Goal: Task Accomplishment & Management: Use online tool/utility

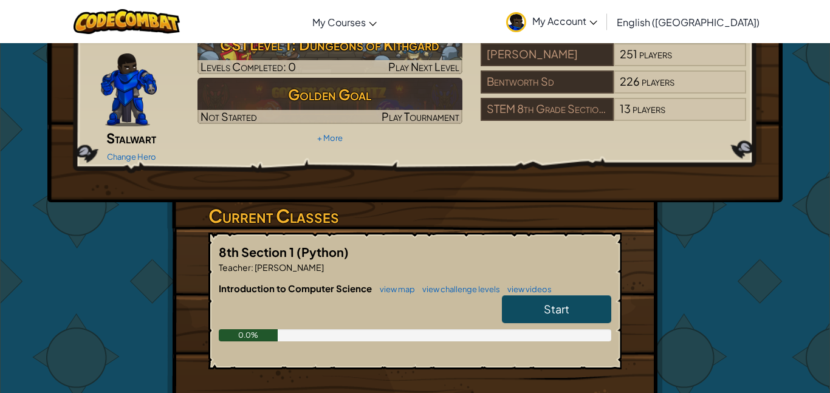
scroll to position [65, 0]
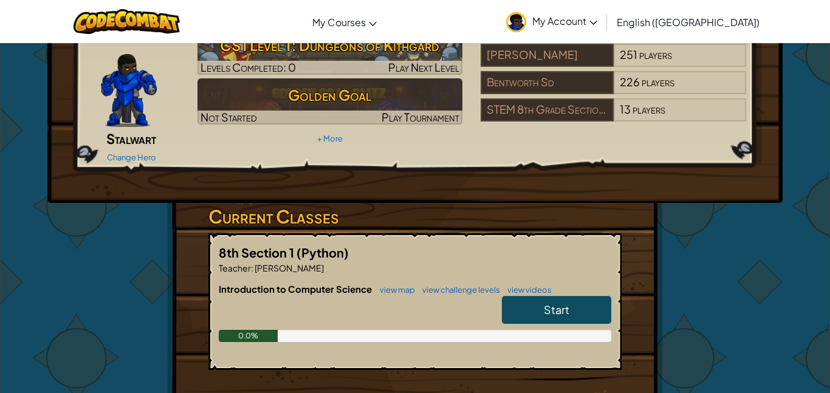
click at [518, 296] on link "Start" at bounding box center [556, 310] width 109 height 28
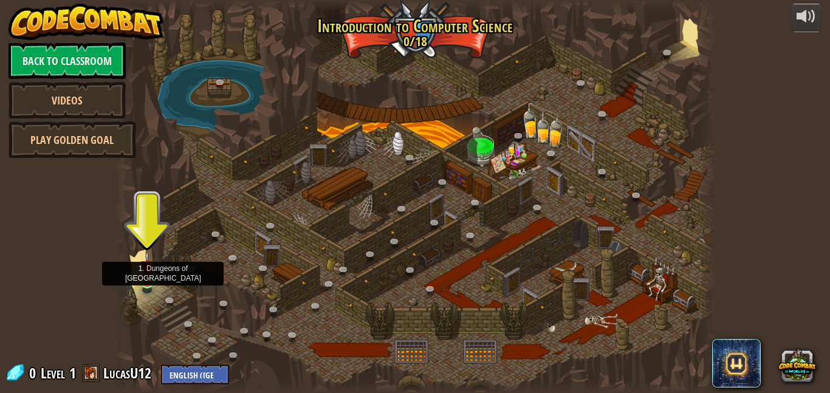
click at [151, 281] on img at bounding box center [147, 267] width 14 height 33
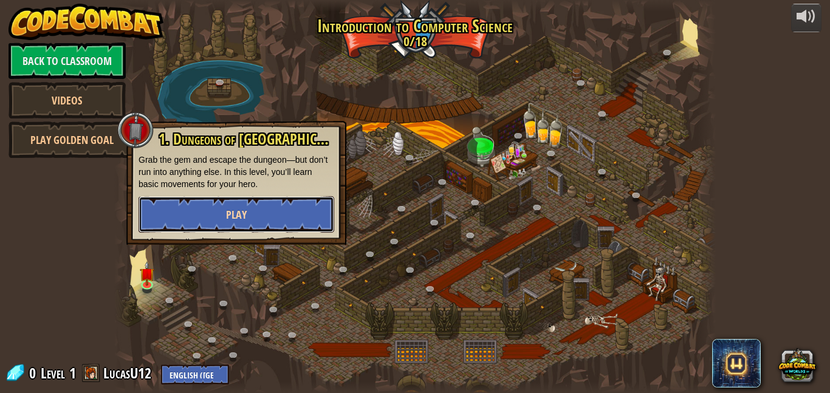
click at [247, 216] on button "Play" at bounding box center [237, 214] width 196 height 36
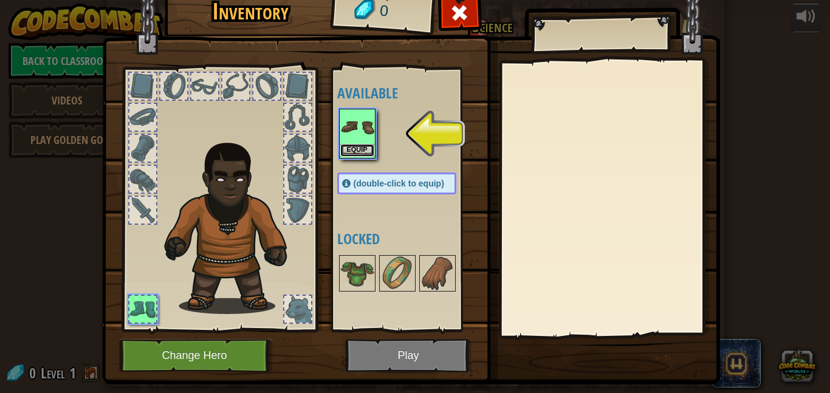
click at [358, 145] on button "Equip" at bounding box center [357, 150] width 34 height 13
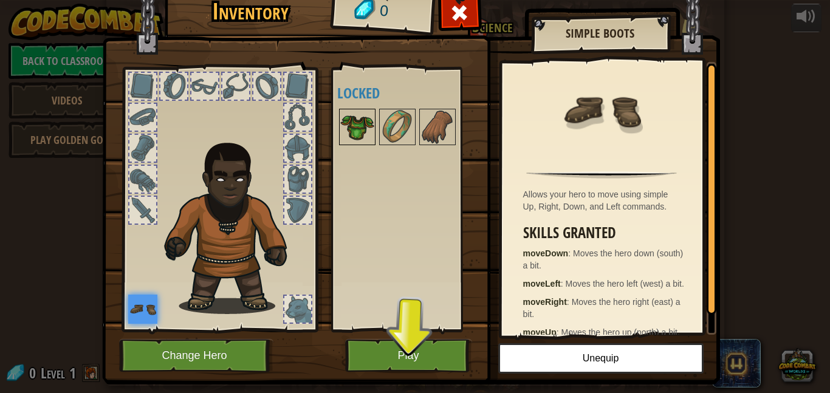
click at [351, 123] on img at bounding box center [357, 127] width 34 height 34
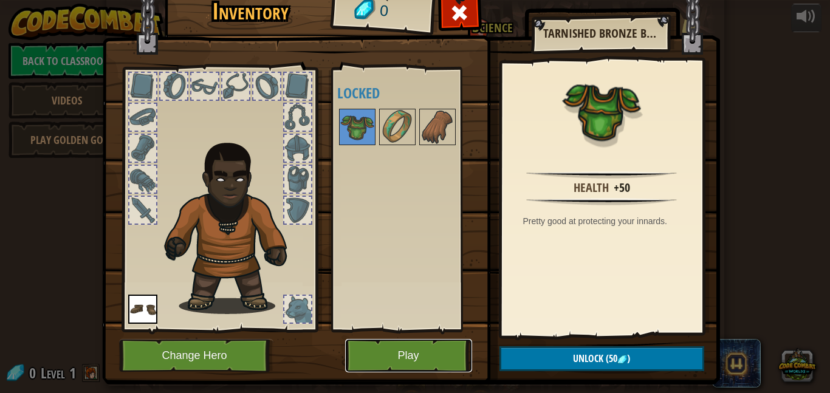
click at [397, 356] on button "Play" at bounding box center [408, 355] width 127 height 33
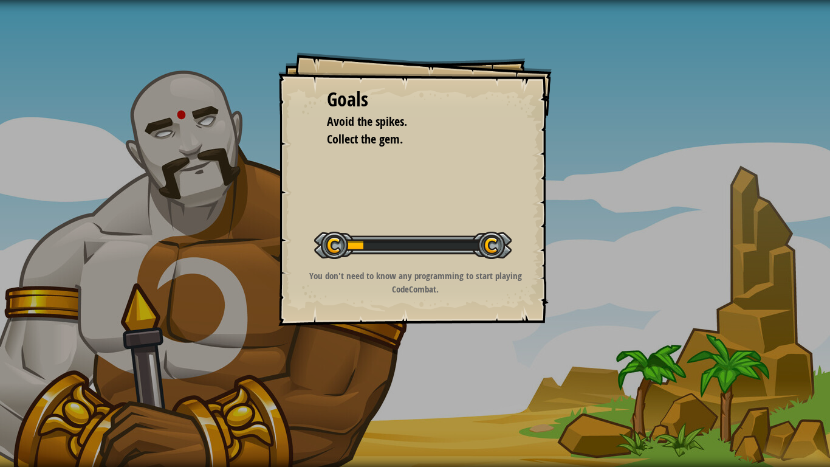
click at [396, 393] on div "Goals Avoid the spikes. Collect the gem. Start Level Error loading from server.…" at bounding box center [415, 233] width 830 height 467
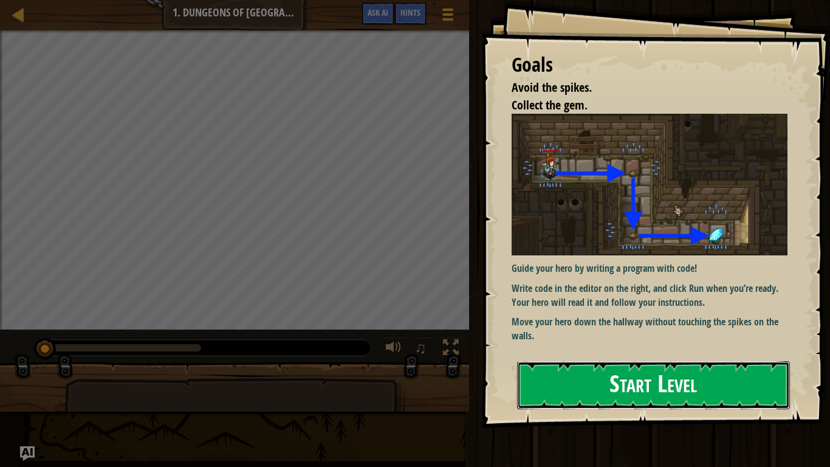
click at [640, 377] on button "Start Level" at bounding box center [653, 385] width 273 height 48
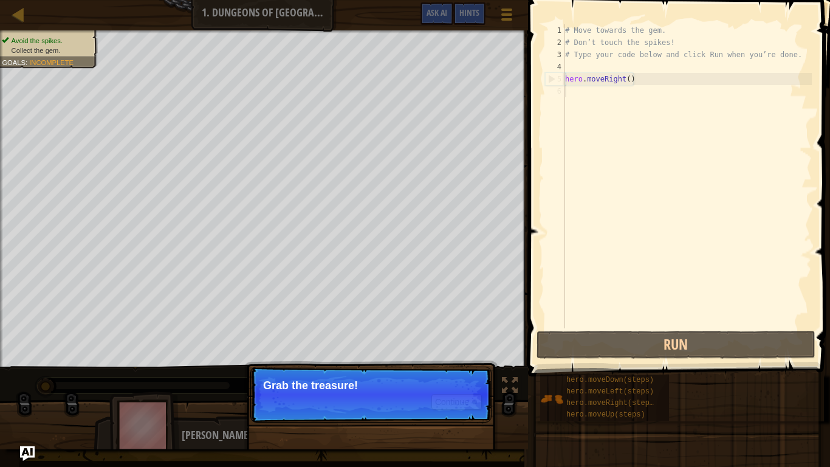
click at [298, 371] on p "Continue Grab the treasure!" at bounding box center [370, 394] width 241 height 56
click at [453, 393] on button "Continue" at bounding box center [456, 402] width 50 height 16
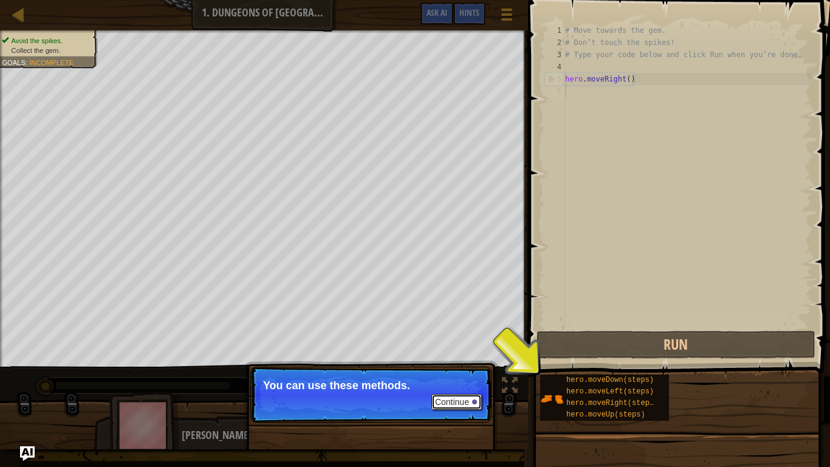
click at [451, 393] on button "Continue" at bounding box center [456, 402] width 50 height 16
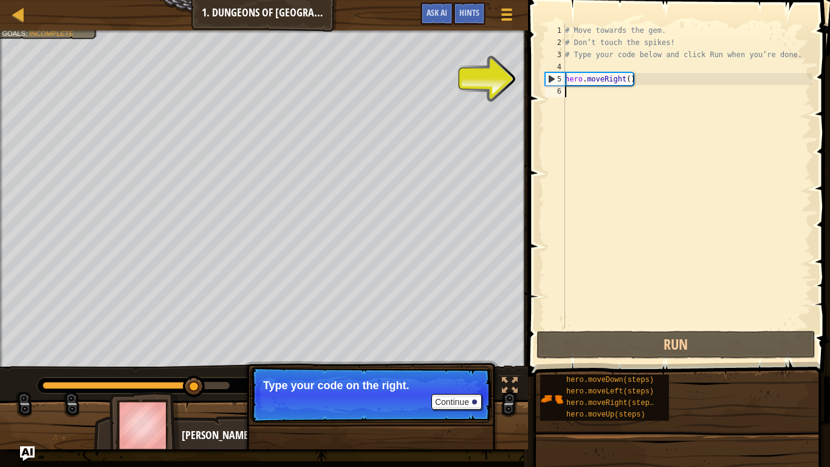
click at [579, 94] on div "# Move towards the gem. # Don’t touch the spikes! # Type your code below and cl…" at bounding box center [687, 188] width 249 height 328
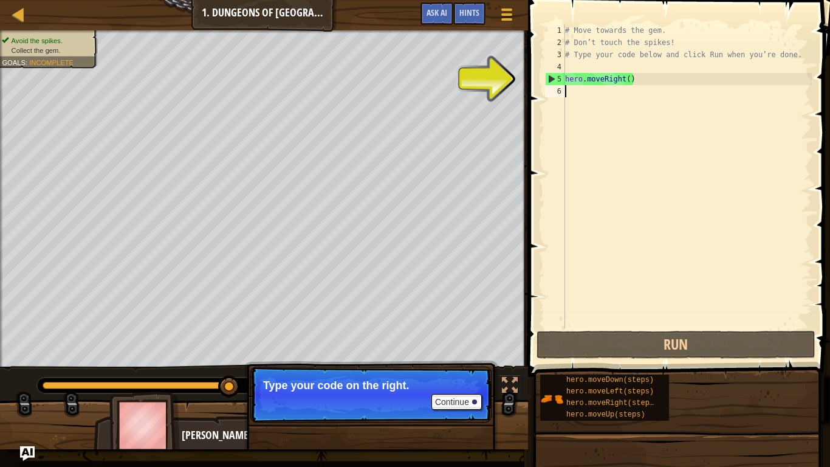
click at [551, 81] on div "5" at bounding box center [555, 79] width 19 height 12
type textarea "hero.moveRight()"
click at [568, 90] on div "# Move towards the gem. # Don’t touch the spikes! # Type your code below and cl…" at bounding box center [687, 188] width 249 height 328
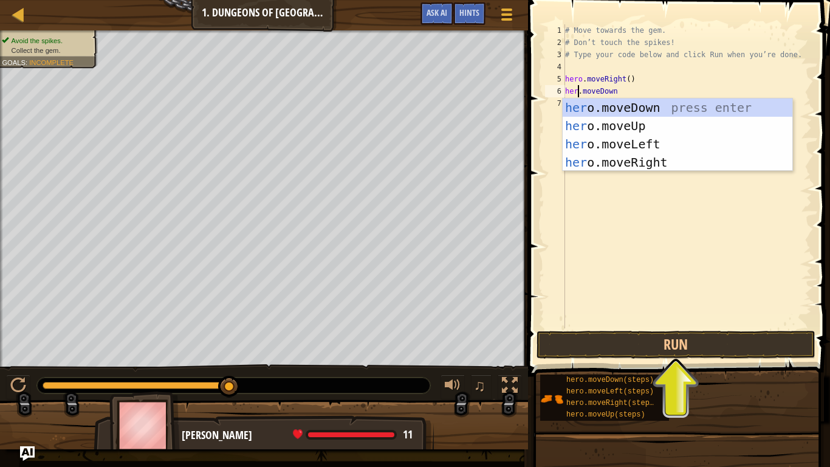
scroll to position [5, 2]
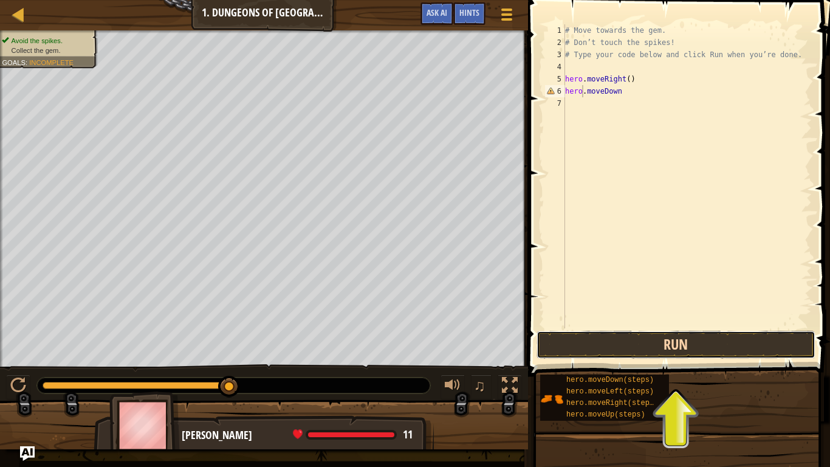
click at [645, 331] on button "Run" at bounding box center [676, 345] width 279 height 28
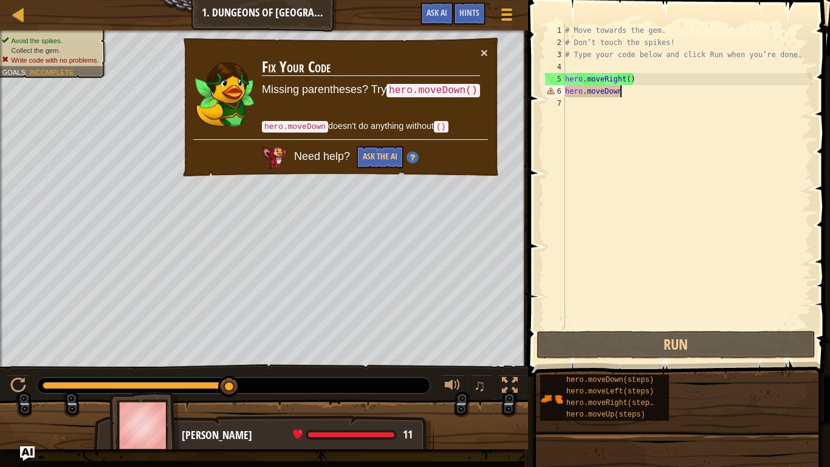
click at [627, 92] on div "# Move towards the gem. # Don’t touch the spikes! # Type your code below and cl…" at bounding box center [687, 188] width 249 height 328
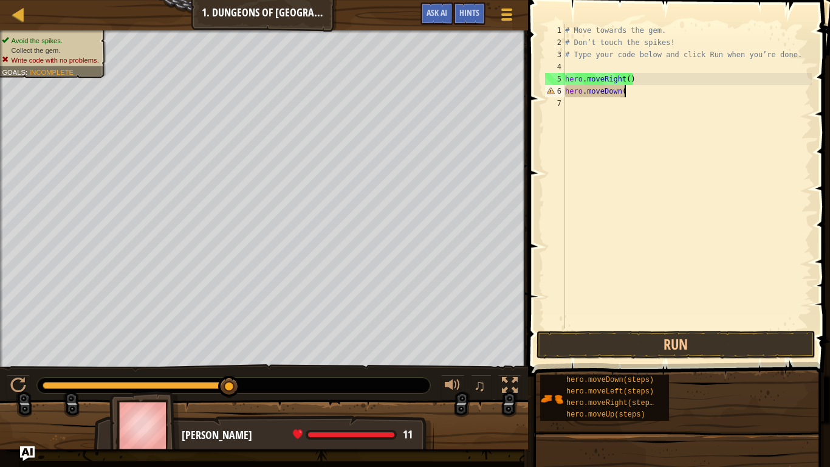
type textarea "hero.moveDown()"
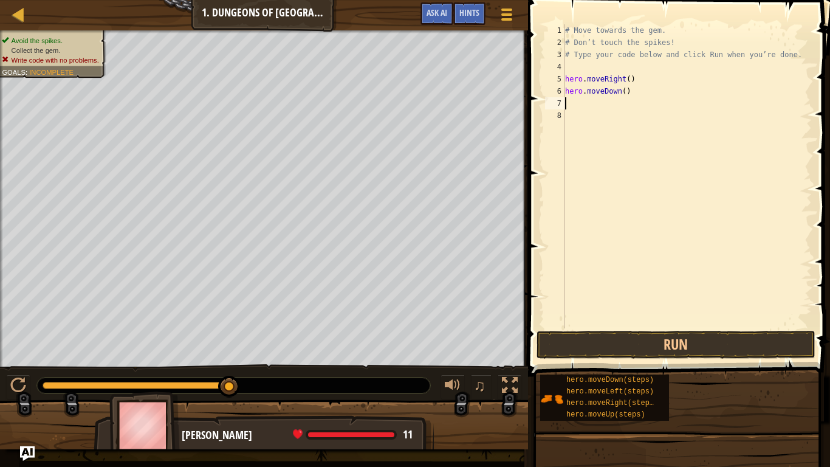
scroll to position [5, 0]
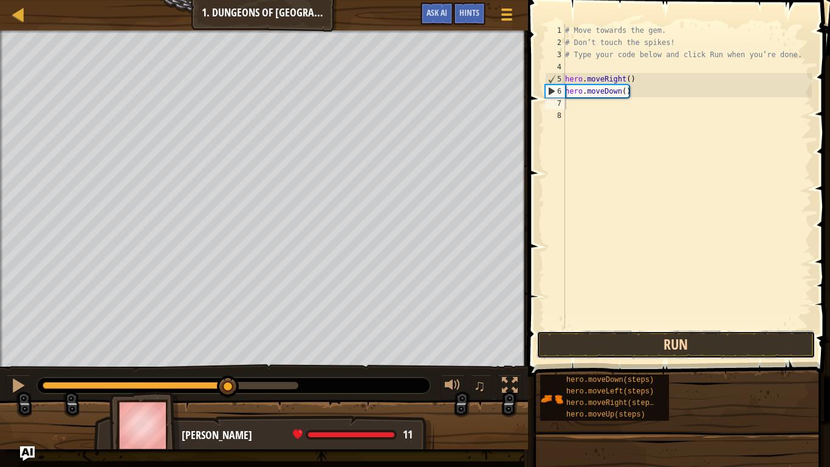
click at [681, 342] on button "Run" at bounding box center [676, 345] width 279 height 28
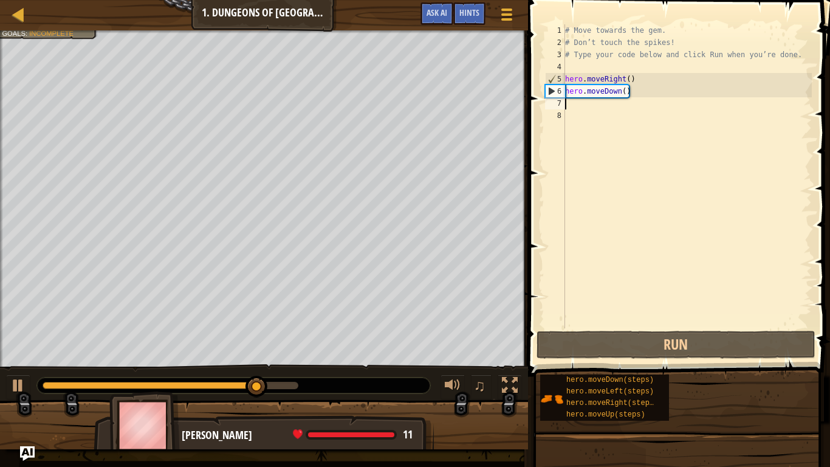
click at [572, 108] on div "# Move towards the gem. # Don’t touch the spikes! # Type your code below and cl…" at bounding box center [687, 188] width 249 height 328
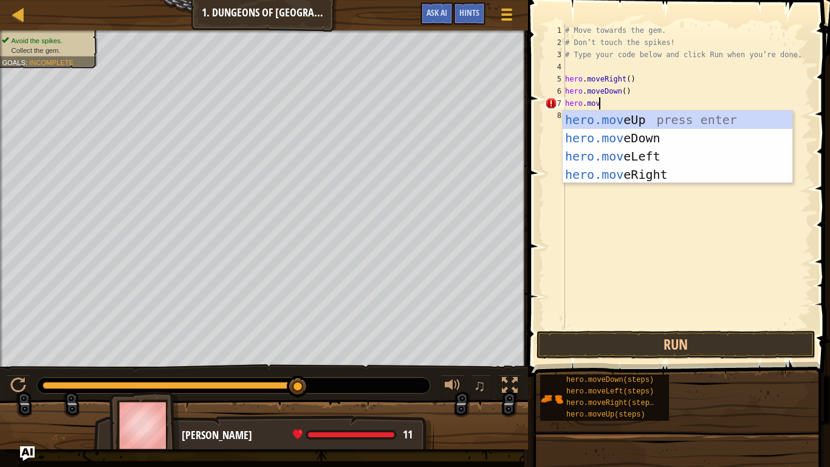
scroll to position [5, 5]
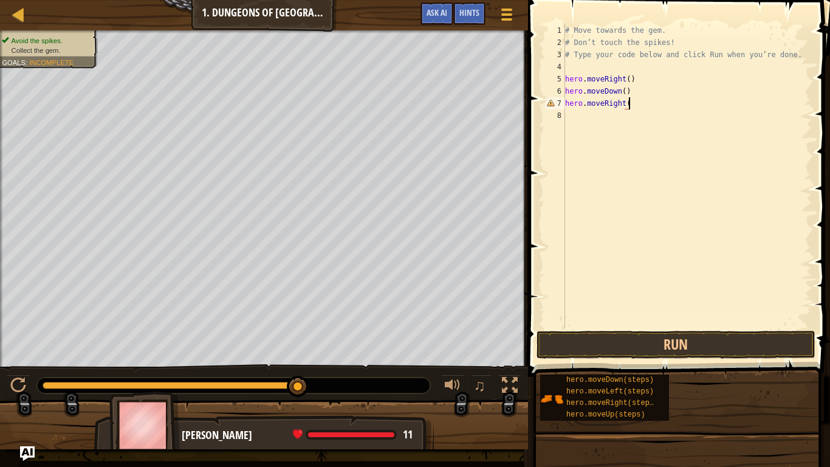
type textarea "hero.moveRight()"
click at [621, 339] on button "Run" at bounding box center [676, 345] width 279 height 28
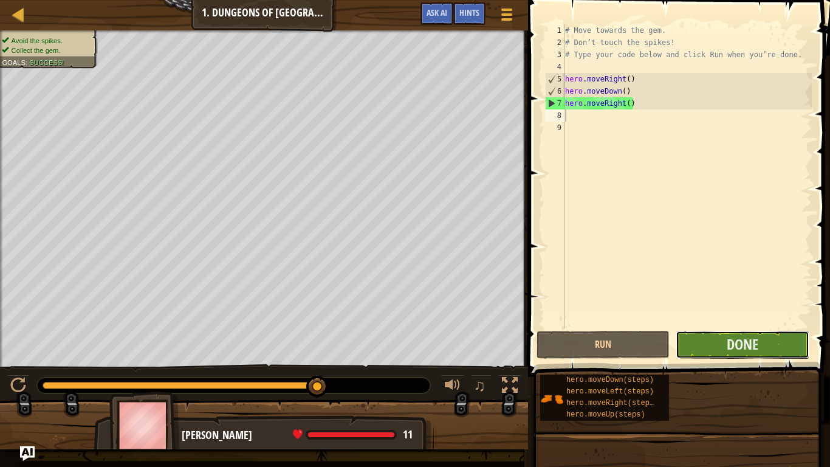
click at [722, 348] on button "Done" at bounding box center [742, 345] width 133 height 28
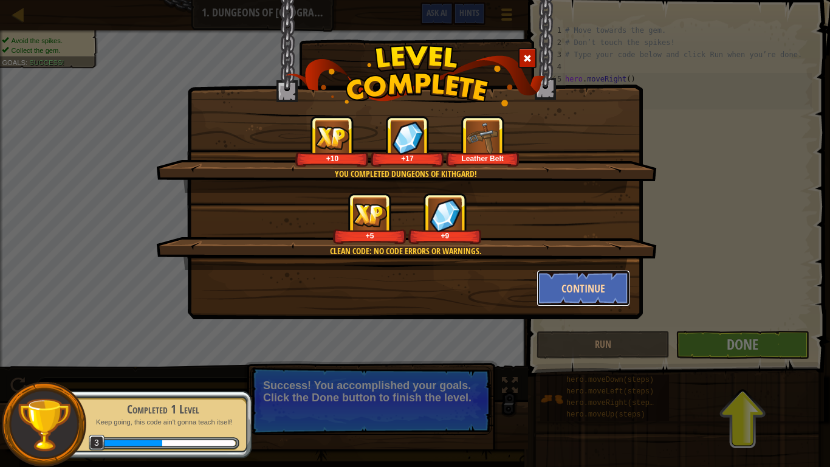
click at [589, 292] on button "Continue" at bounding box center [584, 288] width 94 height 36
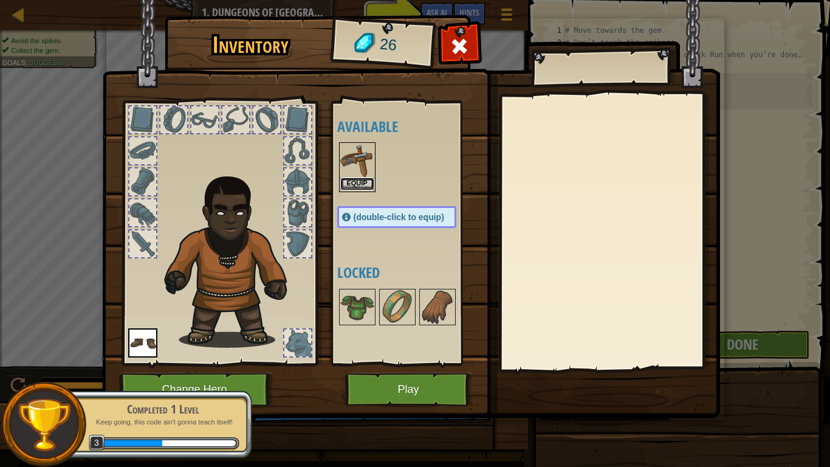
click at [346, 184] on button "Equip" at bounding box center [357, 183] width 34 height 13
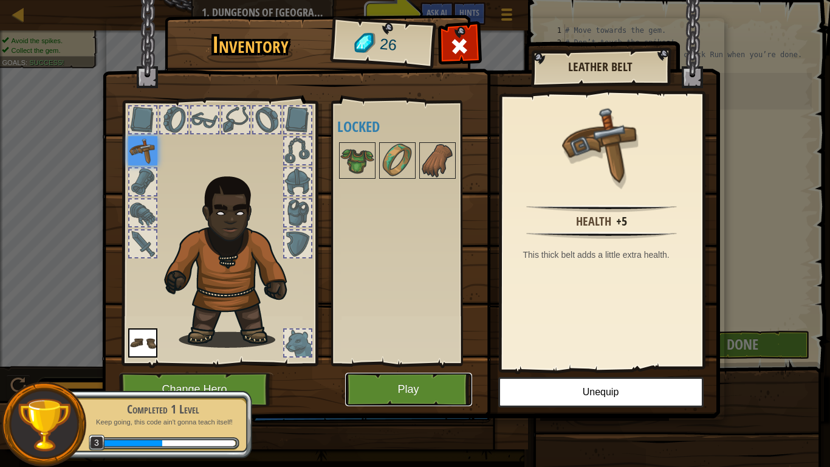
click at [433, 389] on button "Play" at bounding box center [408, 388] width 127 height 33
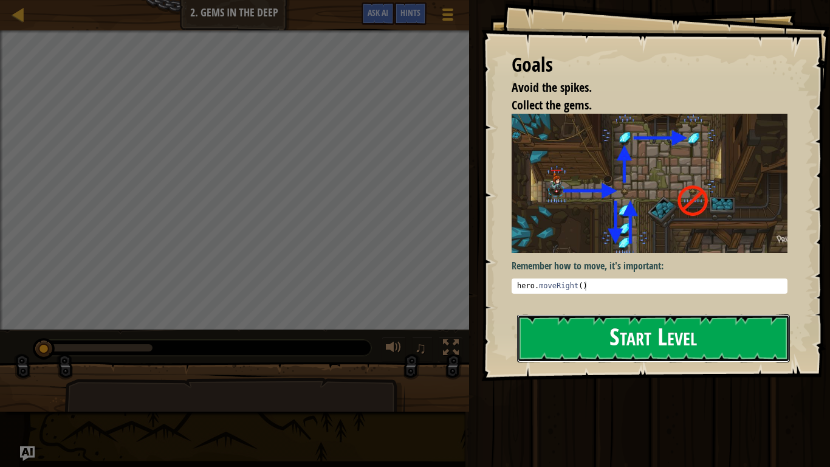
click at [602, 334] on button "Start Level" at bounding box center [653, 338] width 273 height 48
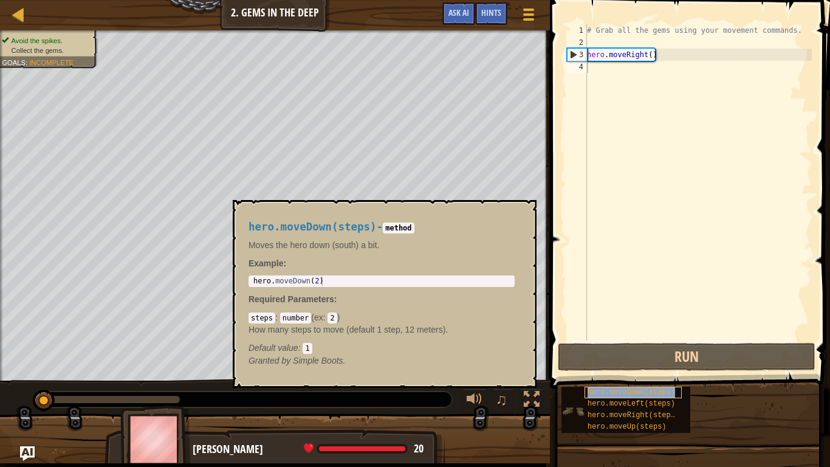
click at [627, 391] on span "hero.moveDown(steps)" at bounding box center [631, 392] width 87 height 9
click at [602, 74] on div "# Grab all the gems using your movement commands. hero . moveRight ( )" at bounding box center [698, 194] width 227 height 340
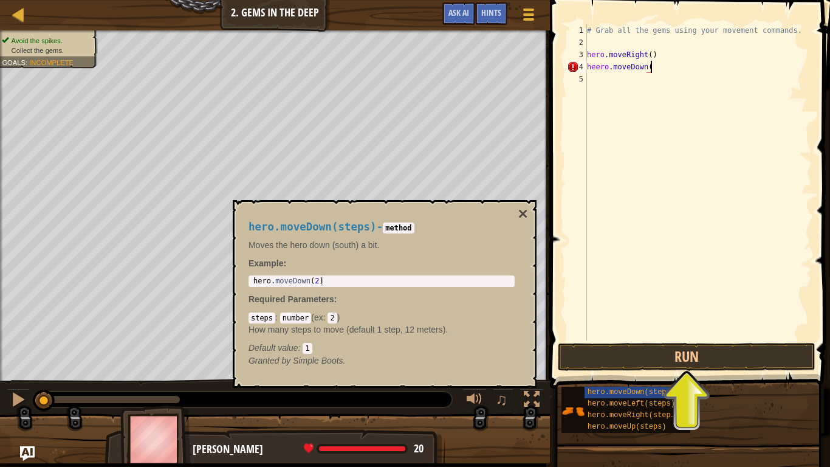
scroll to position [5, 9]
click at [632, 363] on button "Run" at bounding box center [687, 357] width 258 height 28
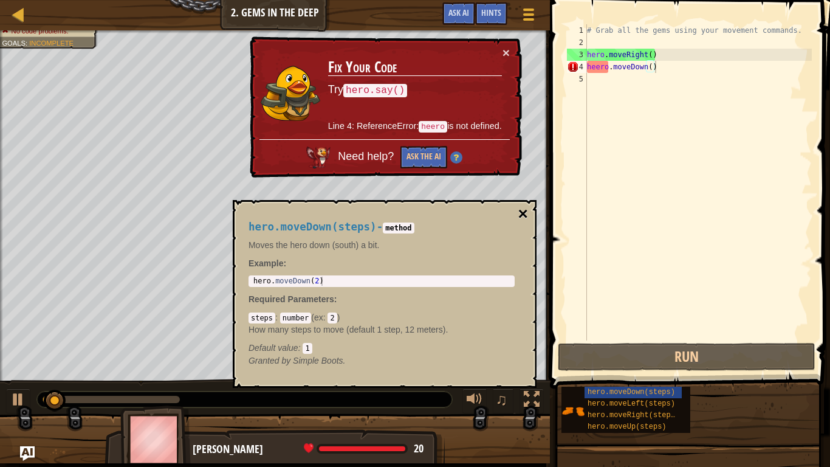
click at [520, 209] on button "×" at bounding box center [523, 213] width 10 height 17
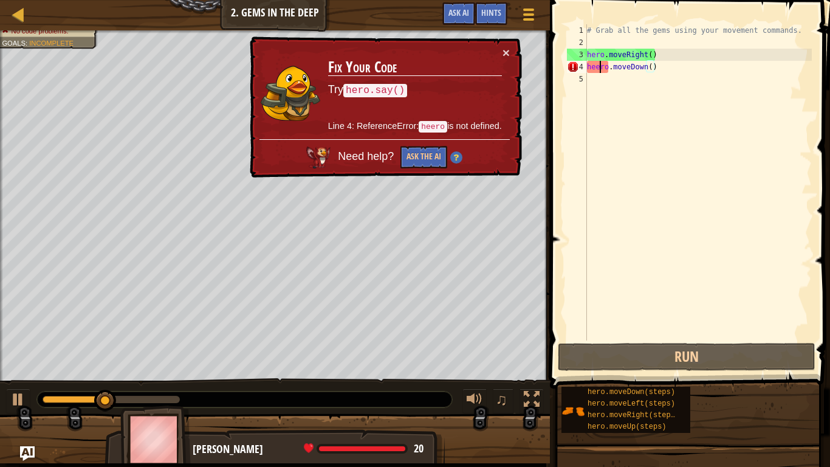
click at [598, 64] on div "# Grab all the gems using your movement commands. hero . moveRight ( ) heero . …" at bounding box center [698, 194] width 227 height 340
type textarea "hero.moveDown()"
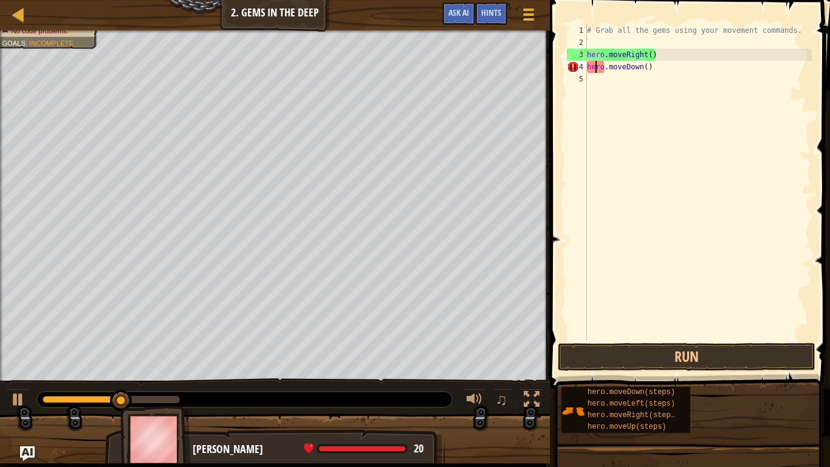
scroll to position [5, 9]
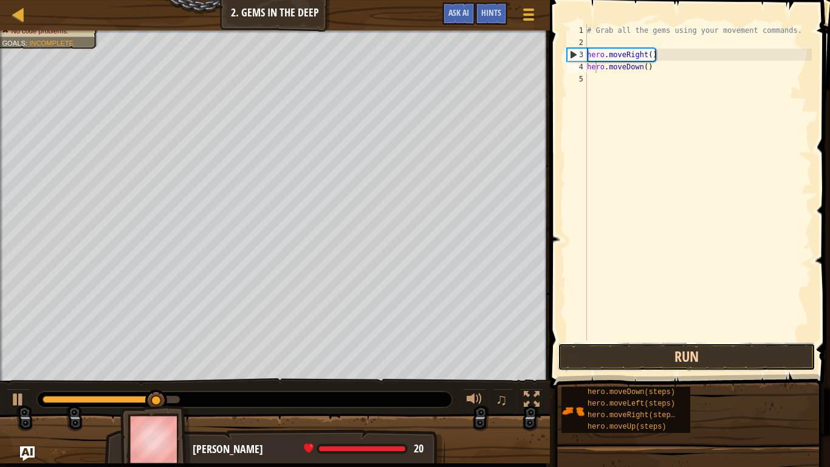
click at [671, 351] on button "Run" at bounding box center [687, 357] width 258 height 28
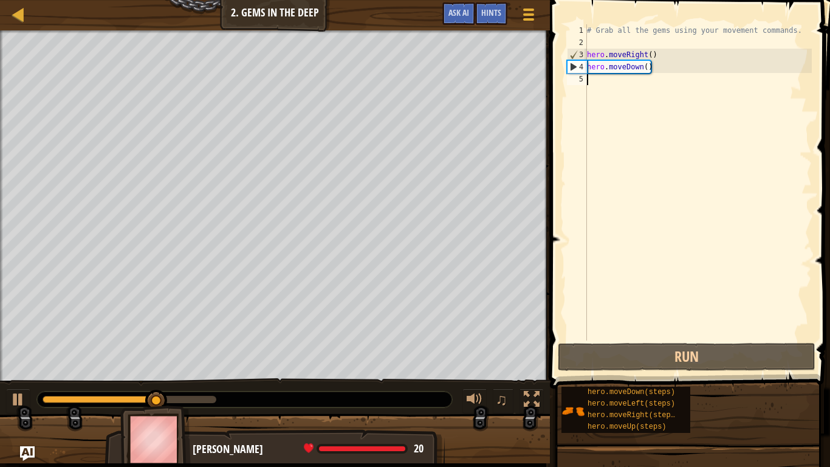
click at [599, 95] on div "# Grab all the gems using your movement commands. hero . moveRight ( ) hero . m…" at bounding box center [698, 194] width 227 height 340
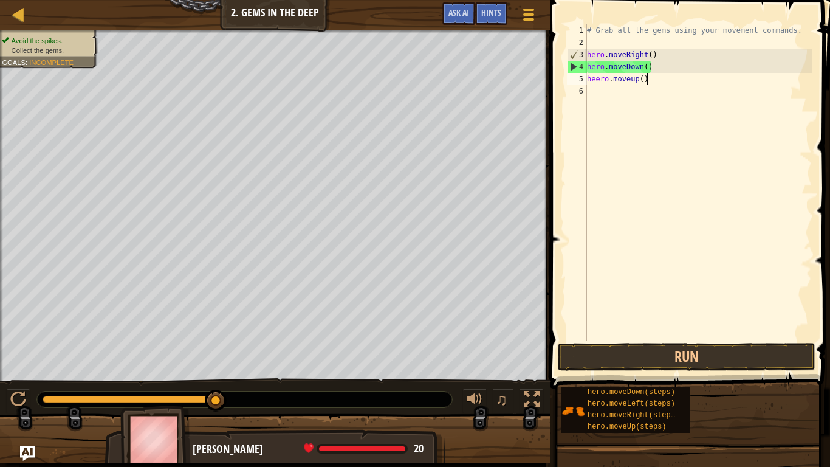
scroll to position [5, 8]
type textarea "hero.moveup()"
click at [599, 89] on div "# Grab all the gems using your movement commands. hero . moveRight ( ) hero . m…" at bounding box center [698, 194] width 227 height 340
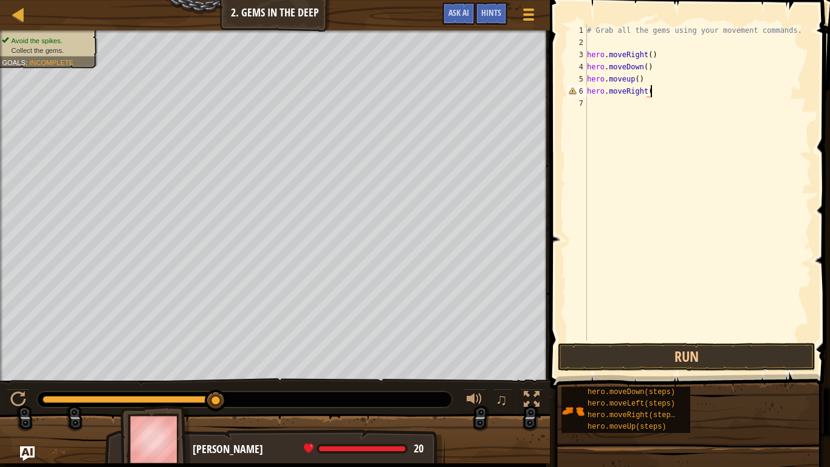
scroll to position [5, 9]
click at [701, 349] on button "Run" at bounding box center [687, 357] width 258 height 28
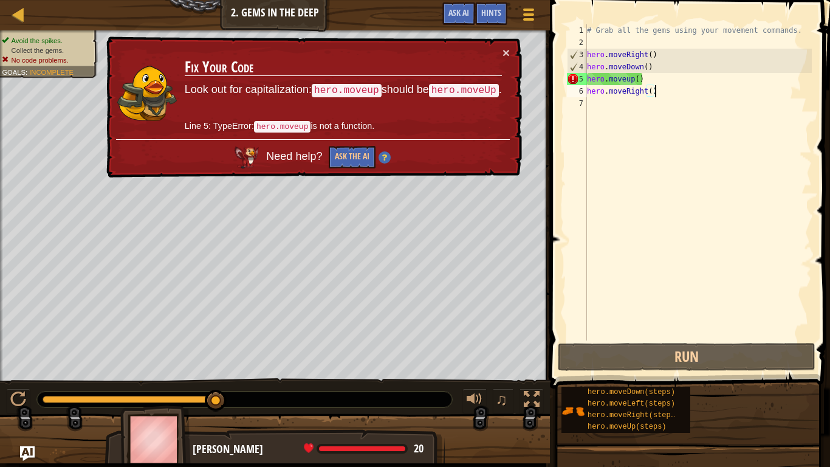
click at [627, 79] on div "# Grab all the gems using your movement commands. hero . moveRight ( ) hero . m…" at bounding box center [698, 194] width 227 height 340
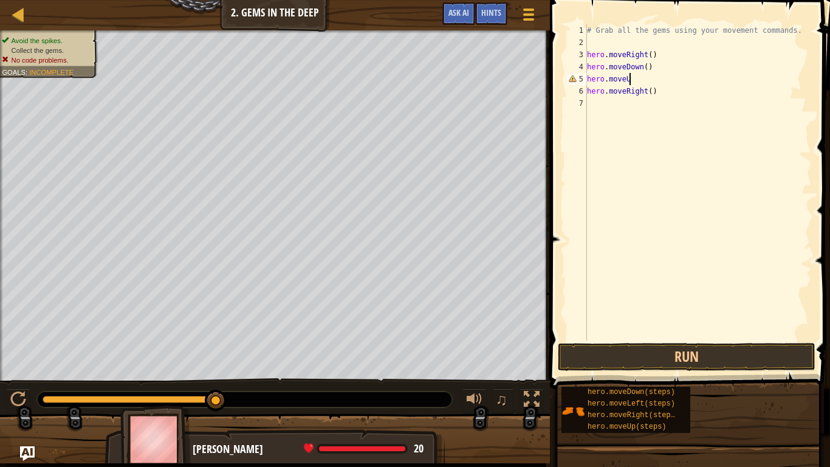
scroll to position [5, 6]
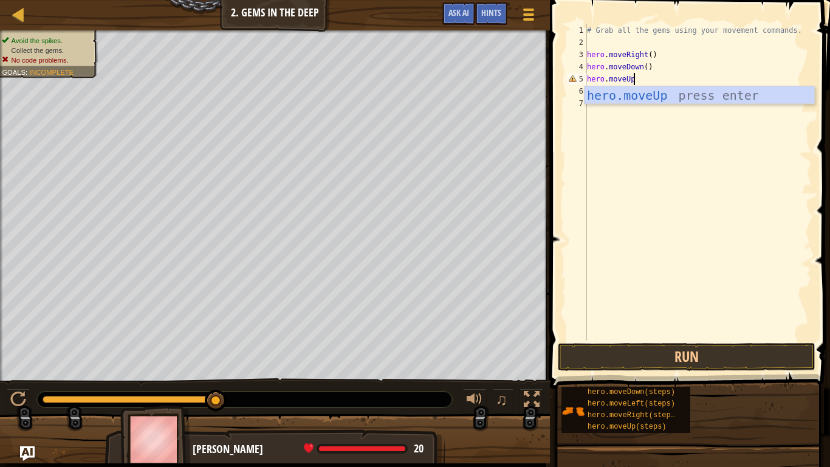
type textarea "hero.moveUp()"
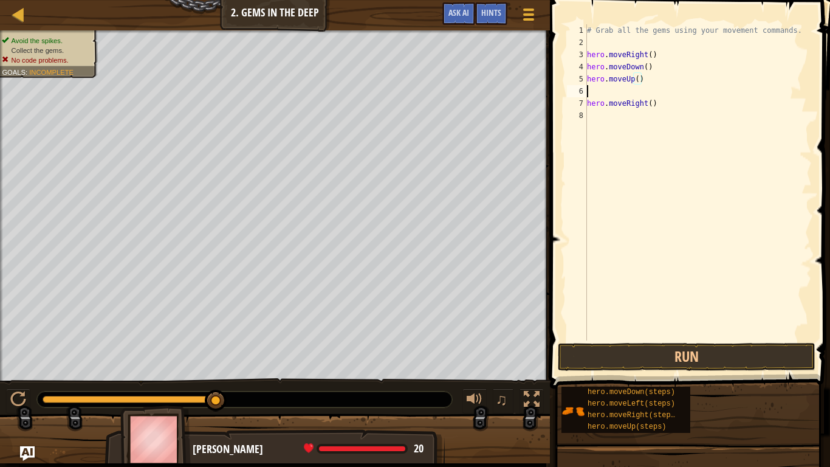
scroll to position [5, 0]
type textarea "hero.moveUp()"
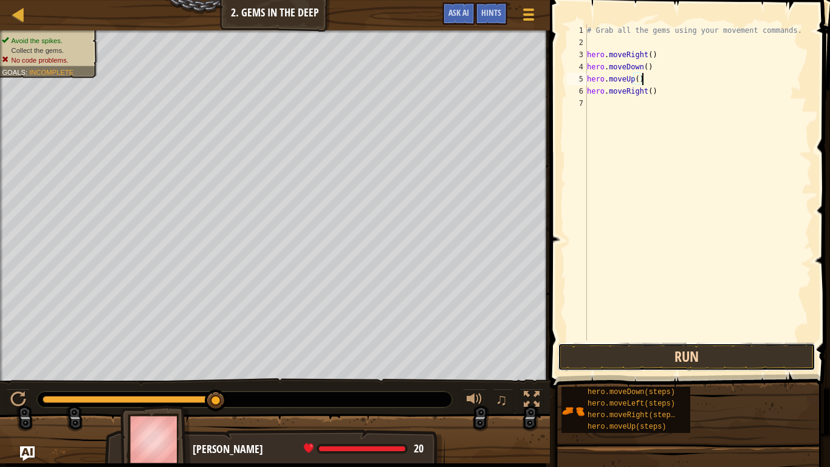
click at [602, 356] on button "Run" at bounding box center [687, 357] width 258 height 28
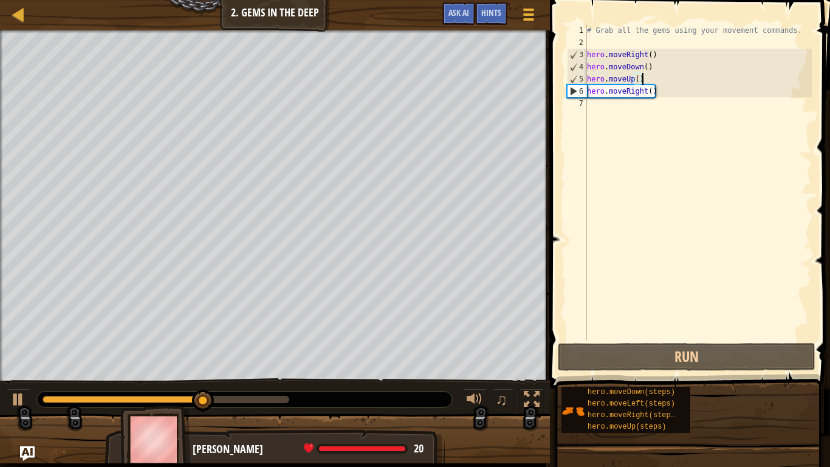
click at [591, 102] on div "# Grab all the gems using your movement commands. hero . moveRight ( ) hero . m…" at bounding box center [698, 194] width 227 height 340
type textarea "hero.moveRight()"
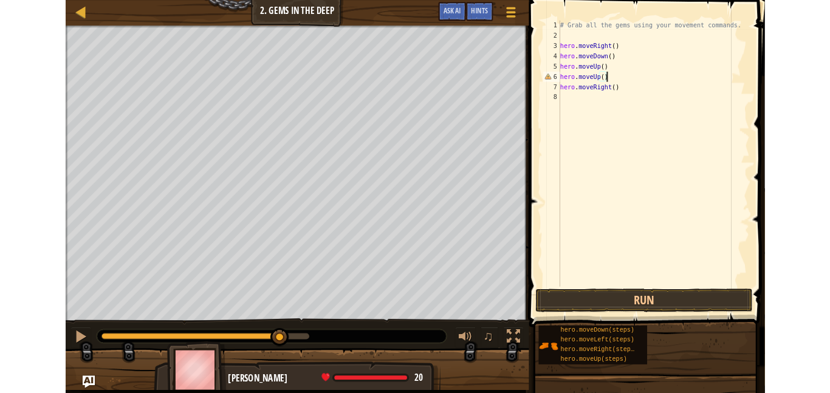
scroll to position [5, 7]
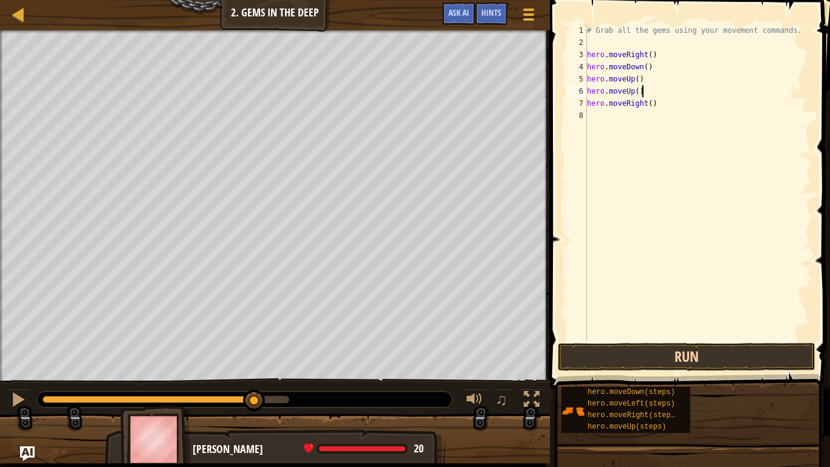
type textarea "hero.moveUp()"
click at [672, 349] on button "Run" at bounding box center [687, 357] width 258 height 28
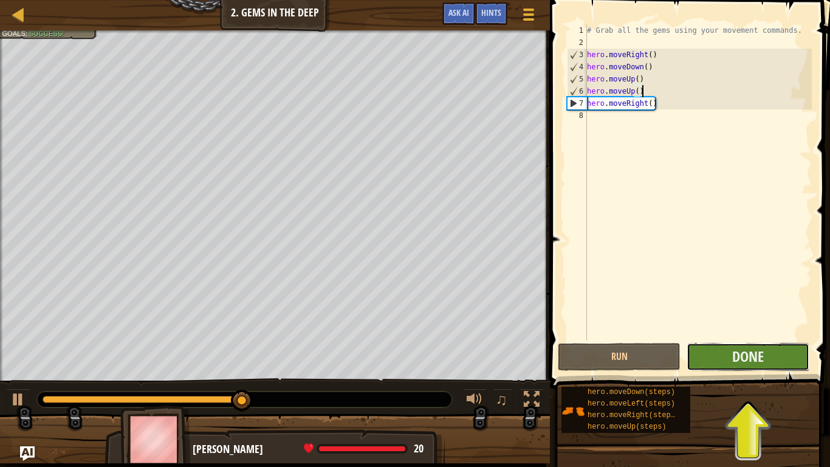
click at [716, 354] on button "Done" at bounding box center [748, 357] width 123 height 28
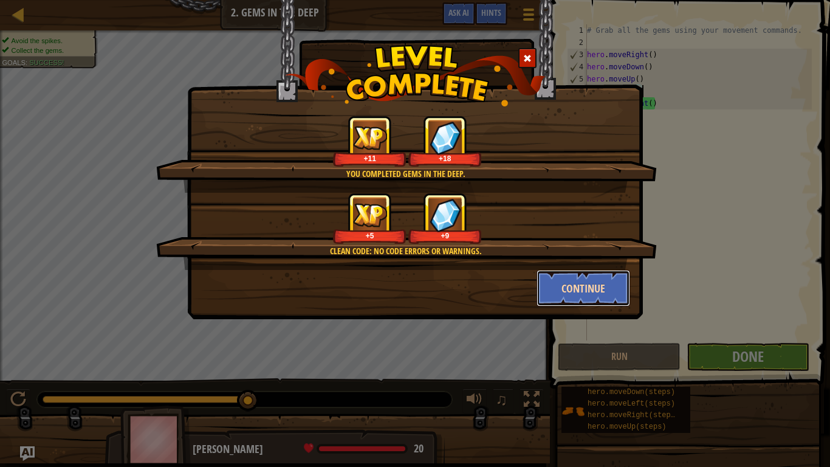
click at [563, 287] on button "Continue" at bounding box center [584, 288] width 94 height 36
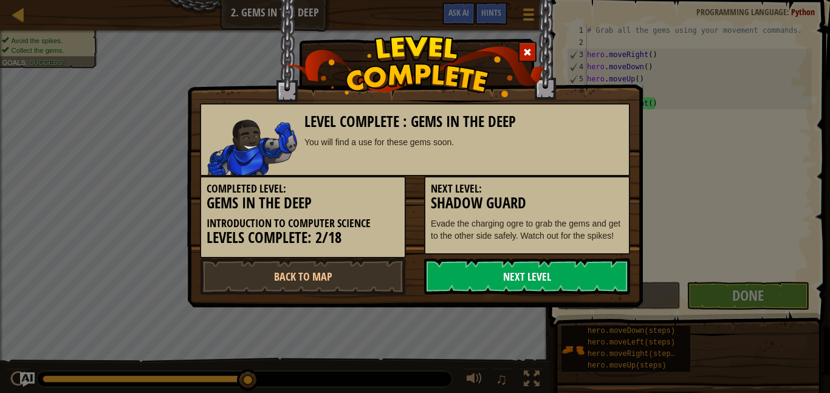
click at [485, 295] on link "Next Level" at bounding box center [527, 276] width 206 height 36
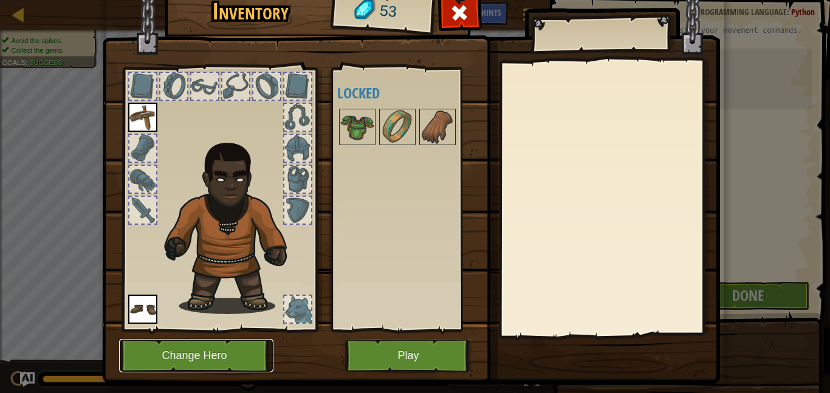
click at [230, 360] on button "Change Hero" at bounding box center [196, 355] width 154 height 33
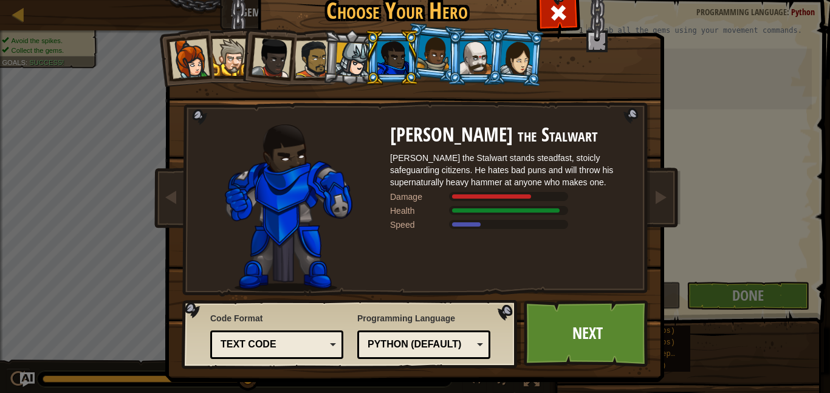
click at [163, 67] on li at bounding box center [186, 57] width 60 height 60
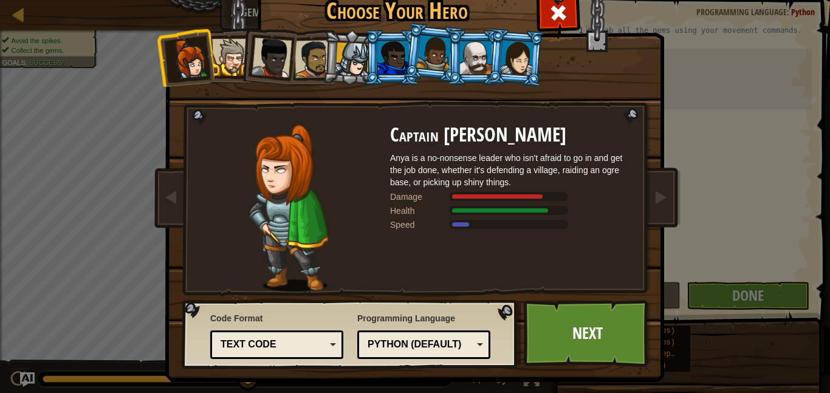
click at [263, 60] on div at bounding box center [272, 58] width 40 height 40
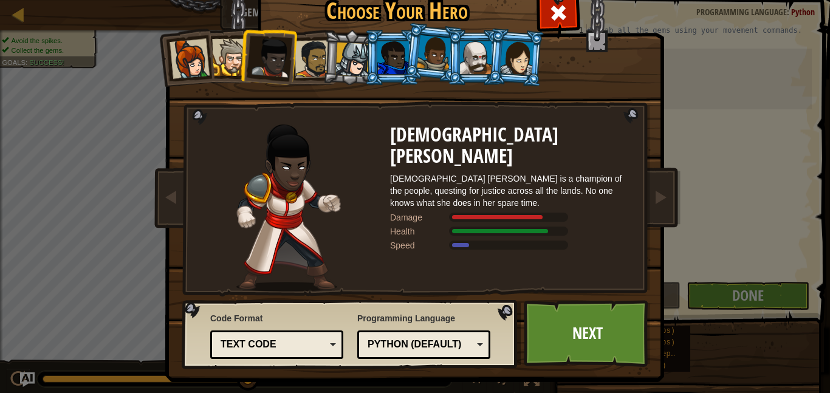
click at [286, 60] on div at bounding box center [272, 58] width 40 height 40
click at [316, 53] on div at bounding box center [314, 59] width 38 height 38
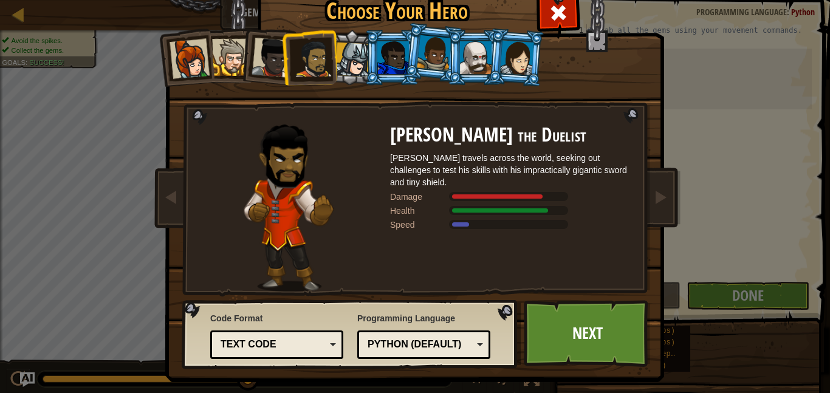
click at [345, 55] on div at bounding box center [352, 60] width 35 height 35
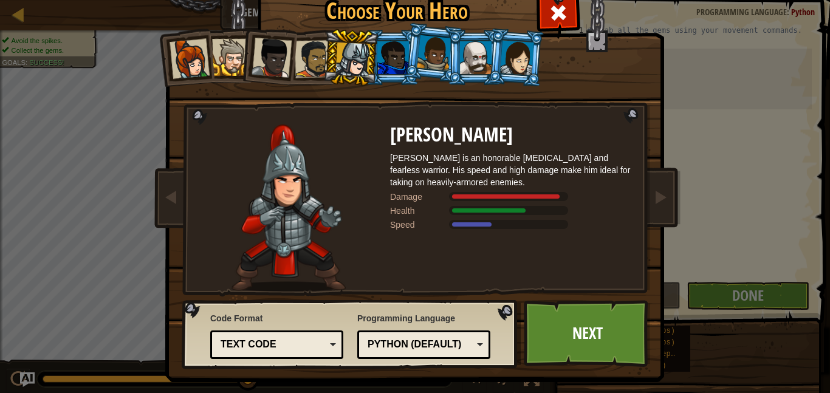
click at [379, 54] on div at bounding box center [393, 57] width 32 height 33
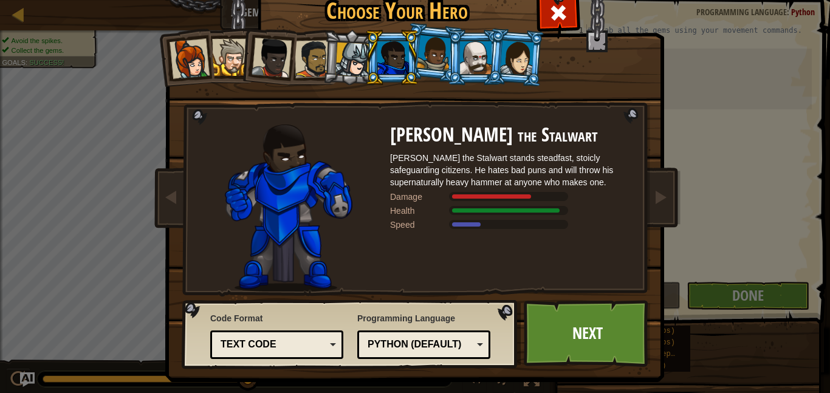
click at [424, 52] on div at bounding box center [434, 53] width 35 height 36
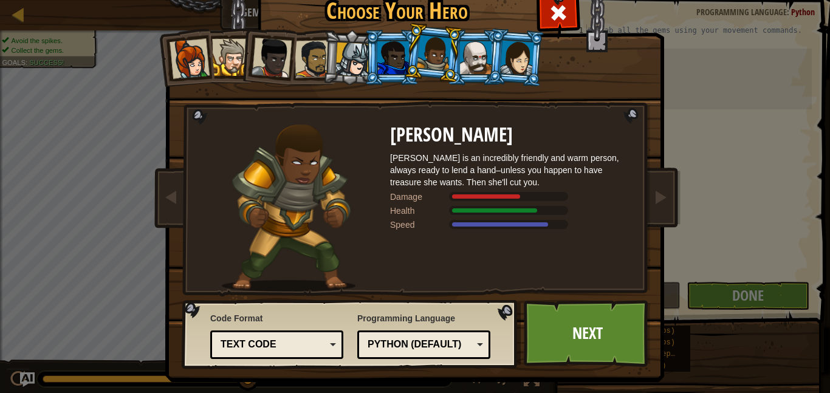
click at [455, 55] on li at bounding box center [433, 52] width 60 height 61
click at [559, 346] on link "Next" at bounding box center [587, 333] width 127 height 67
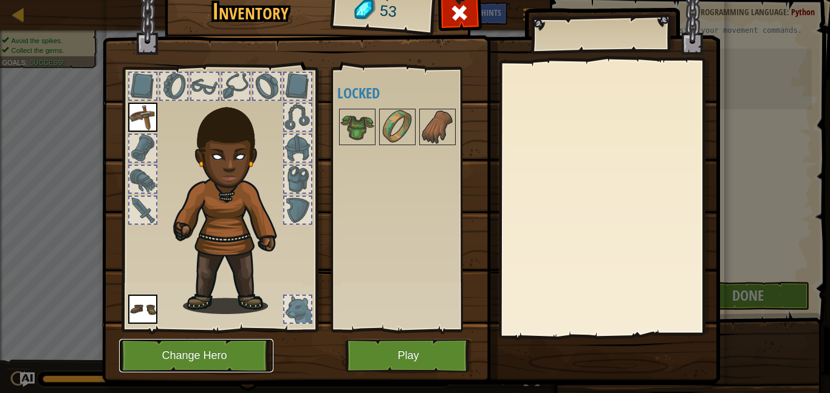
click at [179, 367] on button "Change Hero" at bounding box center [196, 355] width 154 height 33
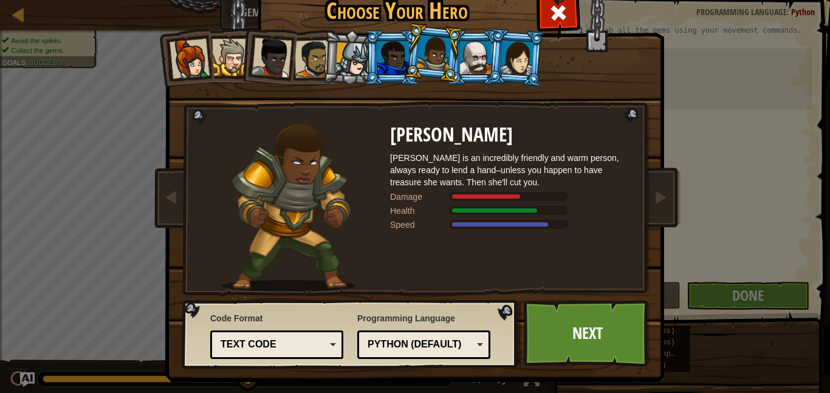
click at [464, 44] on div at bounding box center [476, 57] width 32 height 33
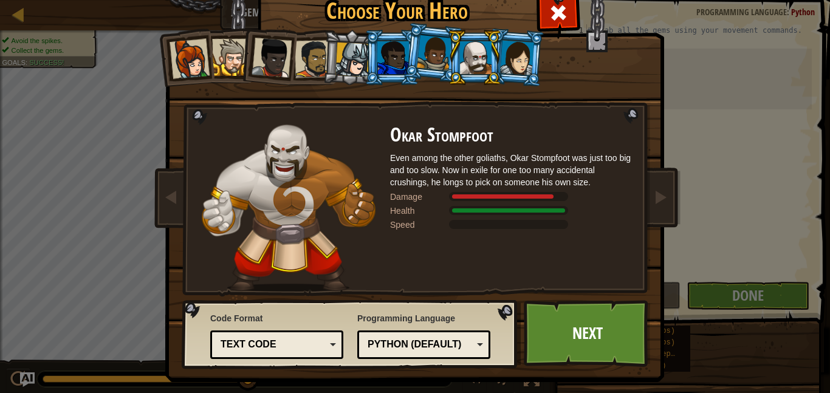
click at [501, 50] on li at bounding box center [474, 57] width 55 height 55
click at [511, 55] on div at bounding box center [517, 57] width 34 height 35
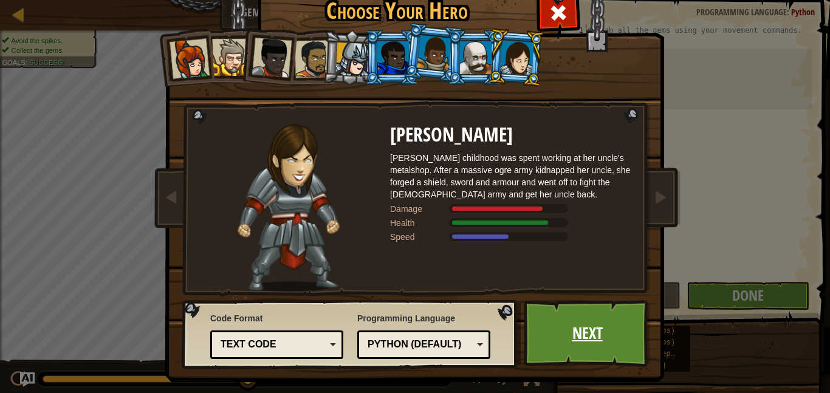
click at [581, 326] on link "Next" at bounding box center [587, 333] width 127 height 67
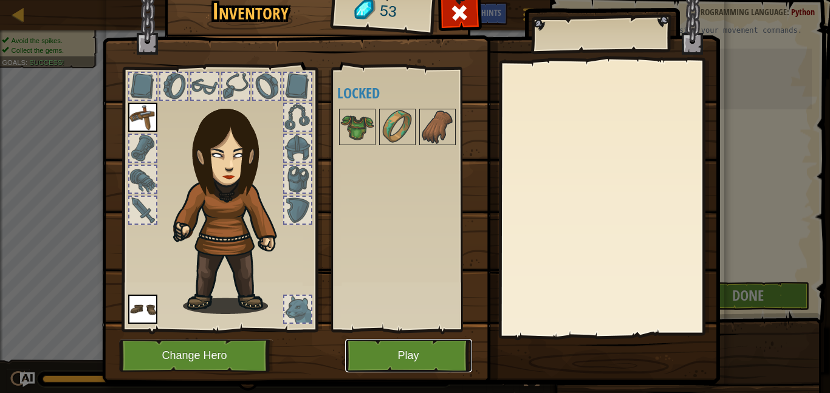
click at [410, 343] on button "Play" at bounding box center [408, 355] width 127 height 33
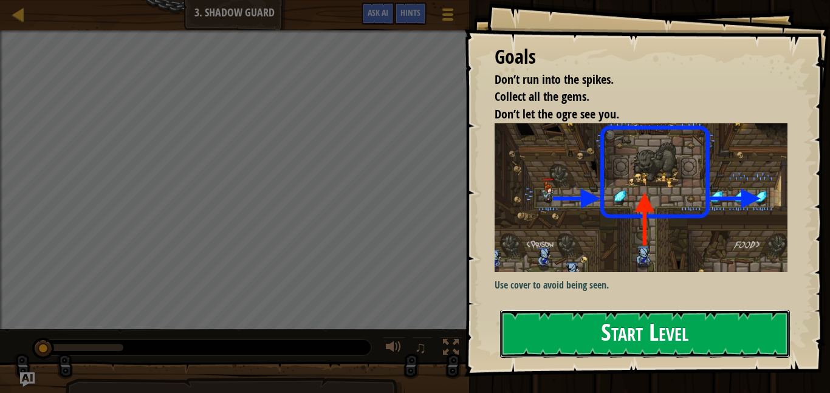
click at [532, 333] on button "Start Level" at bounding box center [645, 334] width 290 height 48
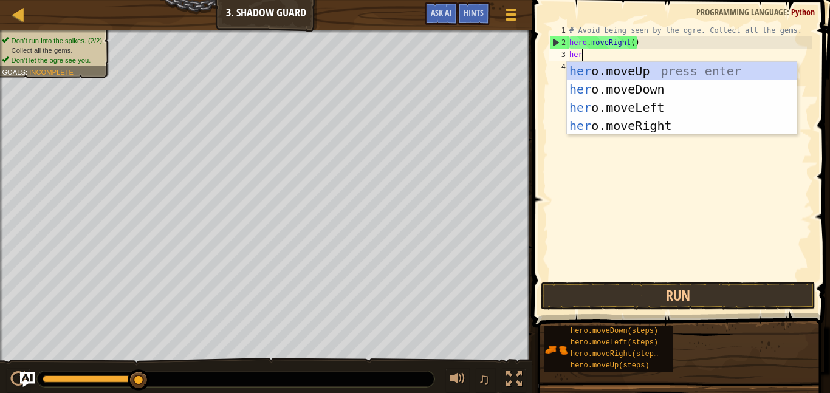
type textarea "hero"
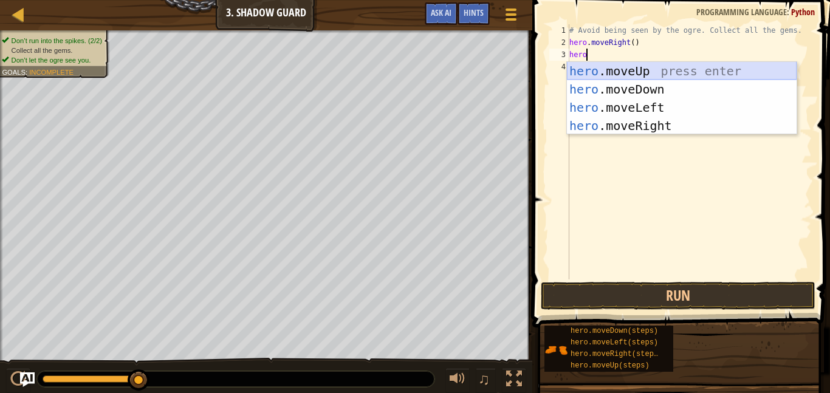
click at [622, 74] on div "hero .moveUp press enter hero .moveDown press enter hero .moveLeft press enter …" at bounding box center [682, 116] width 230 height 109
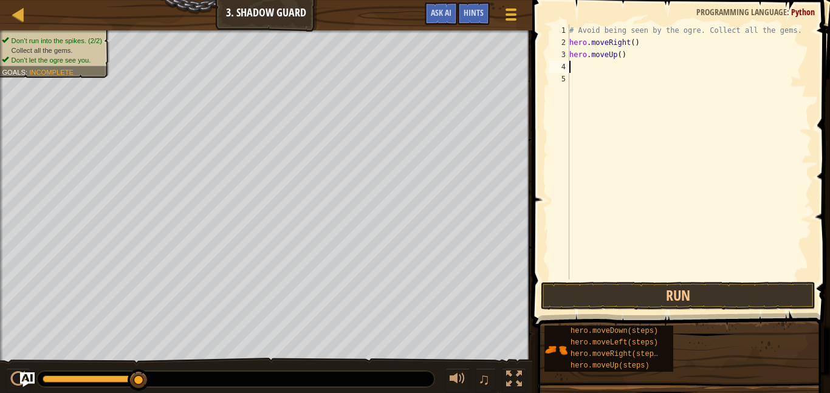
click at [599, 69] on div "# Avoid being seen by the ogre. Collect all the gems. hero . moveRight ( ) hero…" at bounding box center [689, 164] width 245 height 280
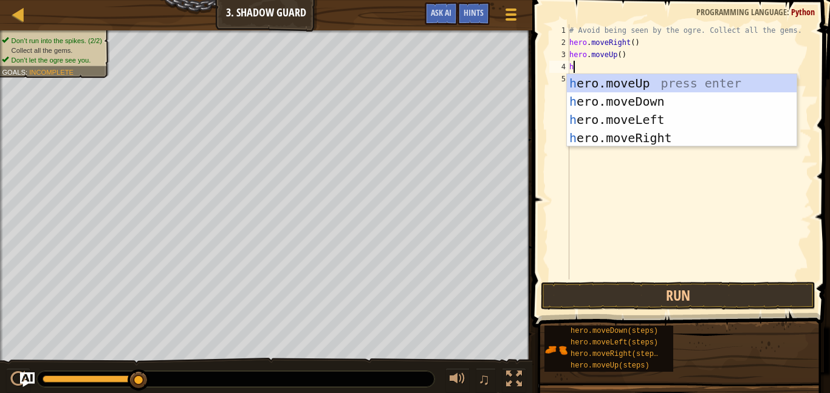
type textarea "her"
click at [607, 133] on div "her o.moveUp press enter her o.moveDown press enter her o.moveLeft press enter …" at bounding box center [682, 128] width 230 height 109
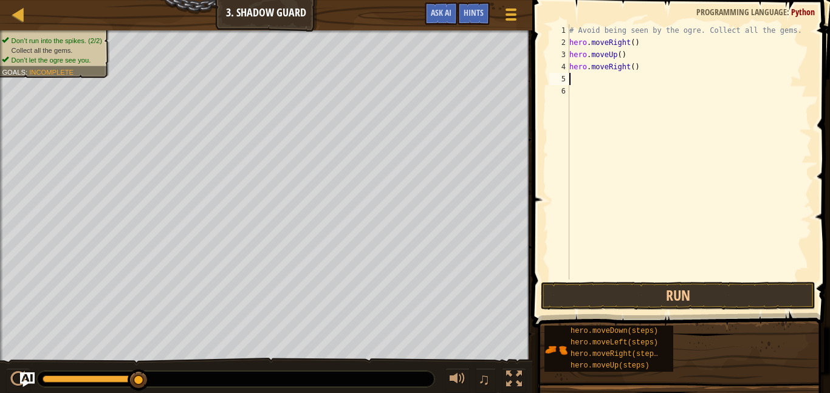
type textarea "h"
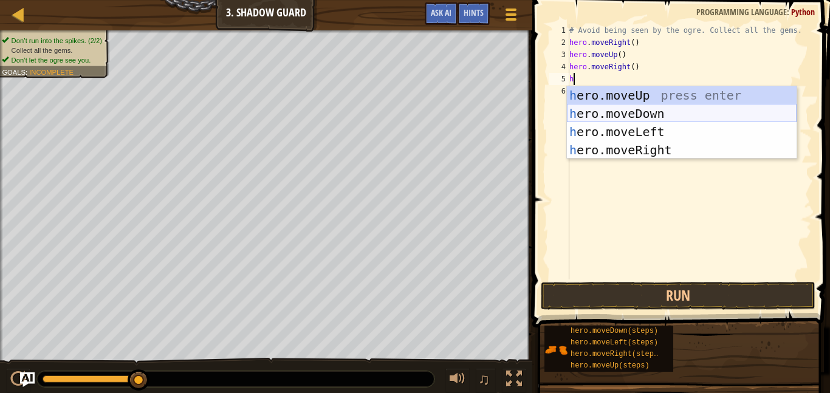
click at [602, 108] on div "h ero.moveUp press enter h ero.moveDown press enter h ero.moveLeft press enter …" at bounding box center [682, 140] width 230 height 109
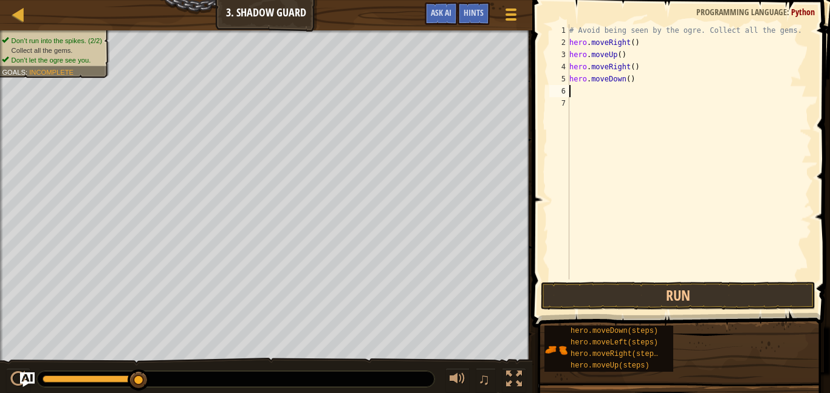
type textarea "h"
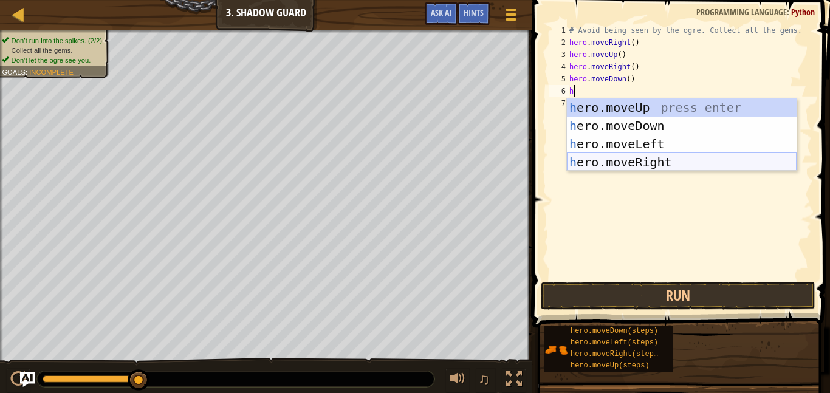
click at [628, 162] on div "h ero.moveUp press enter h ero.moveDown press enter h ero.moveLeft press enter …" at bounding box center [682, 152] width 230 height 109
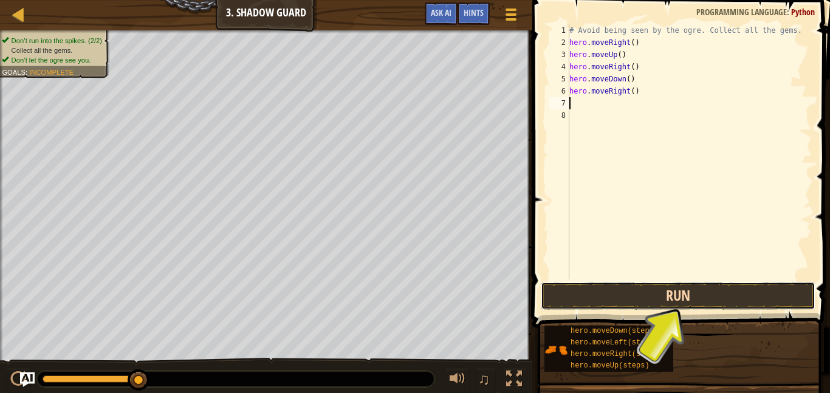
click at [622, 301] on button "Run" at bounding box center [678, 296] width 275 height 28
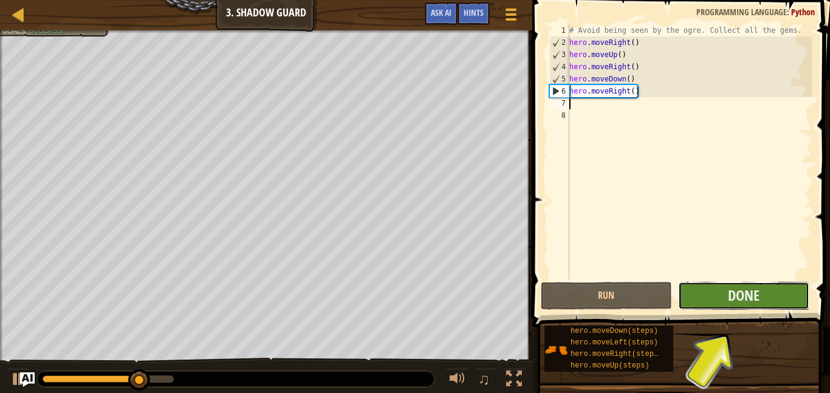
click at [703, 296] on button "Done" at bounding box center [743, 296] width 131 height 28
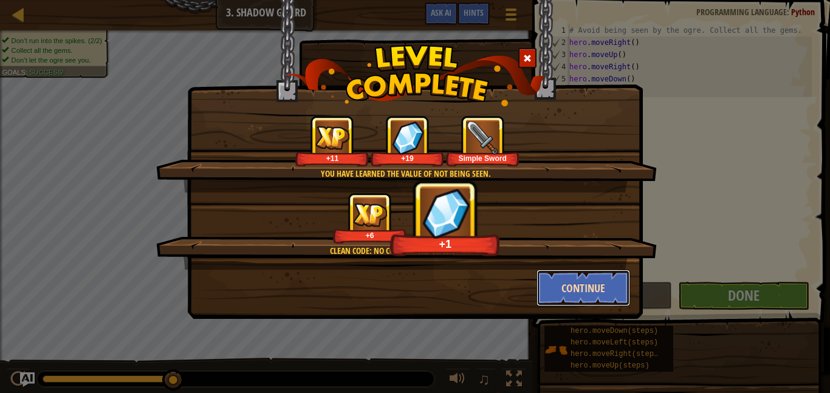
click at [543, 285] on button "Continue" at bounding box center [584, 288] width 94 height 36
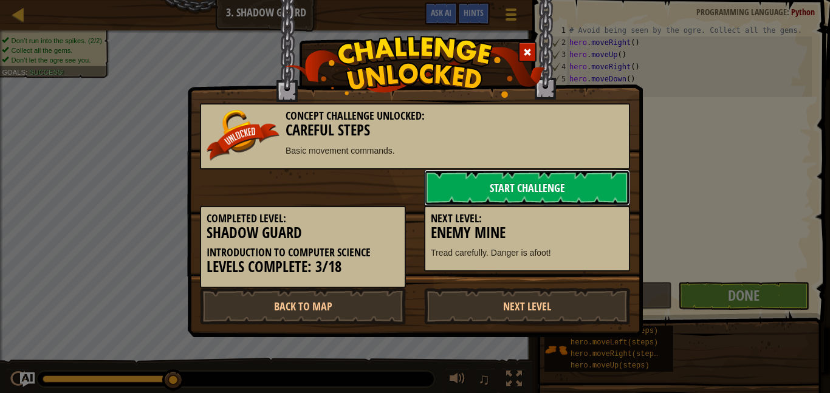
click at [539, 193] on link "Start Challenge" at bounding box center [527, 188] width 206 height 36
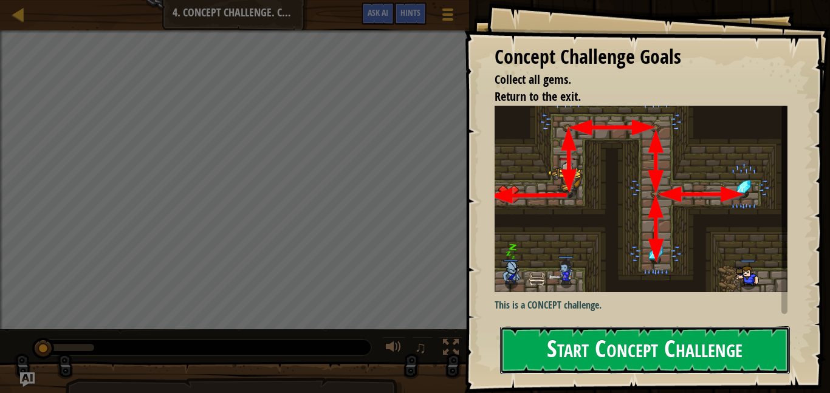
click at [597, 352] on button "Start Concept Challenge" at bounding box center [645, 350] width 290 height 48
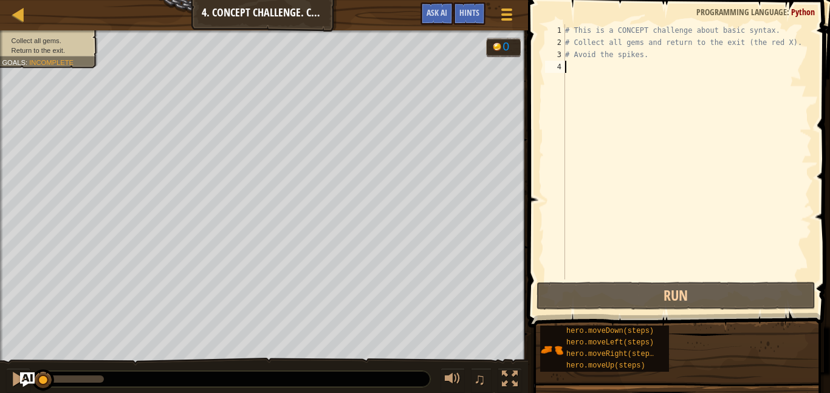
click at [586, 70] on div "# This is a CONCEPT challenge about basic syntax. # Collect all gems and return…" at bounding box center [687, 164] width 249 height 280
type textarea "h"
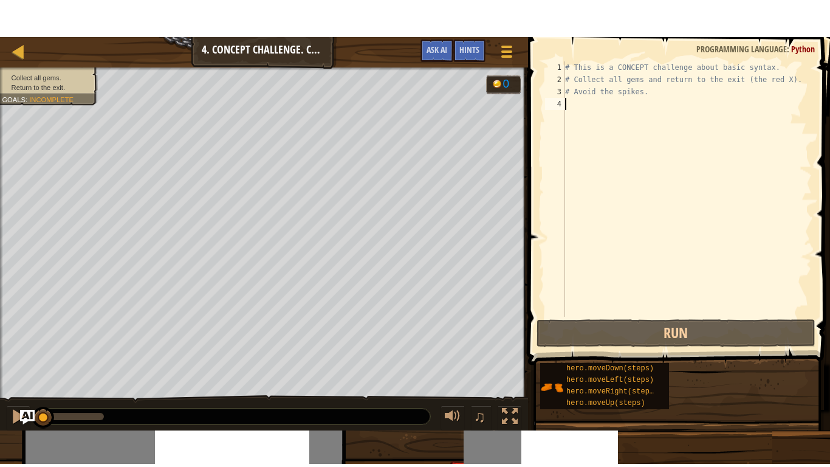
scroll to position [5, 0]
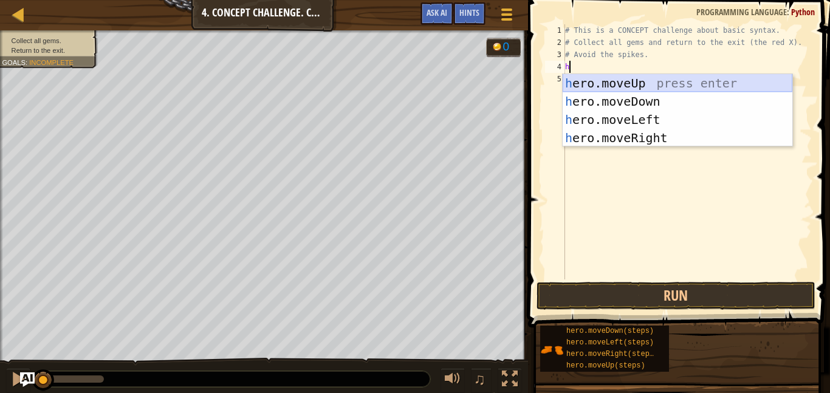
click at [654, 83] on div "h ero.moveUp press enter h ero.moveDown press enter h ero.moveLeft press enter …" at bounding box center [678, 128] width 230 height 109
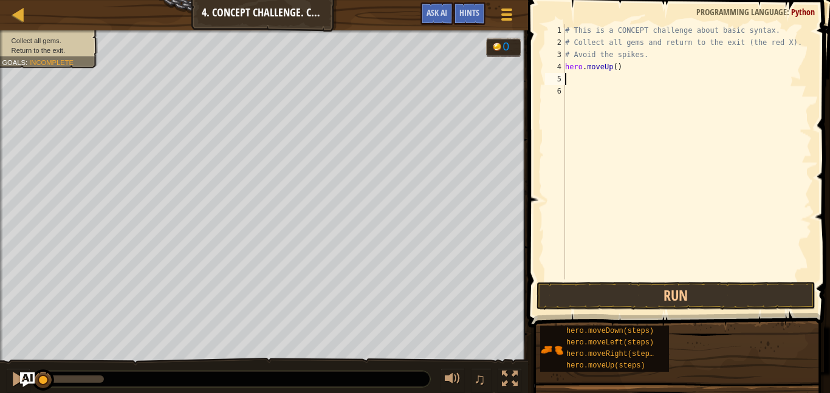
type textarea "h"
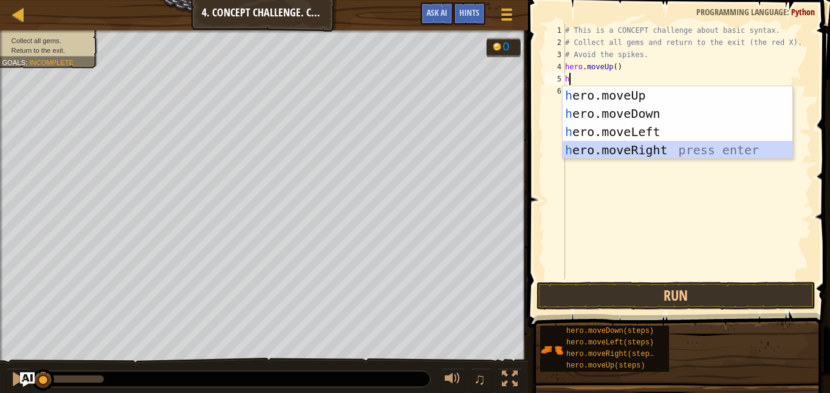
click at [616, 145] on div "h ero.moveUp press enter h ero.moveDown press enter h ero.moveLeft press enter …" at bounding box center [678, 140] width 230 height 109
type textarea "h"
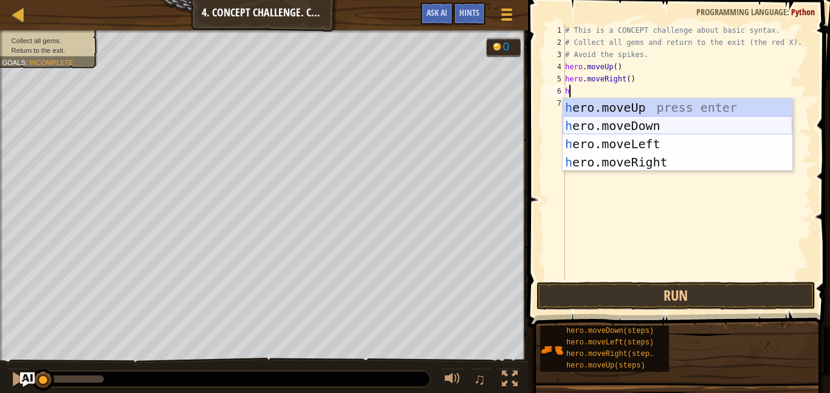
click at [618, 130] on div "h ero.moveUp press enter h ero.moveDown press enter h ero.moveLeft press enter …" at bounding box center [678, 152] width 230 height 109
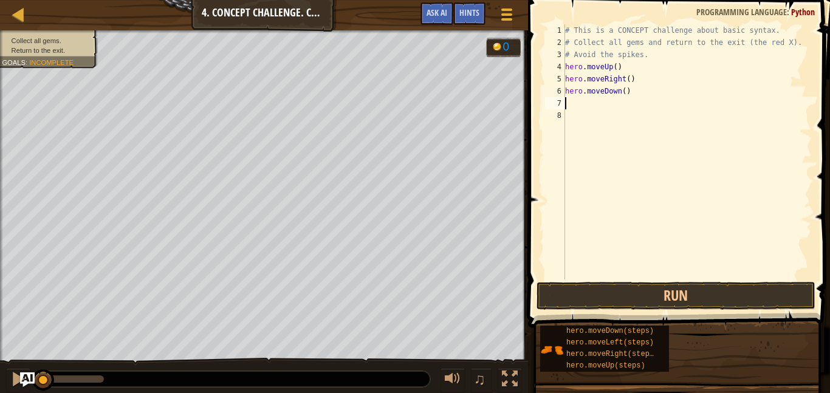
type textarea "h"
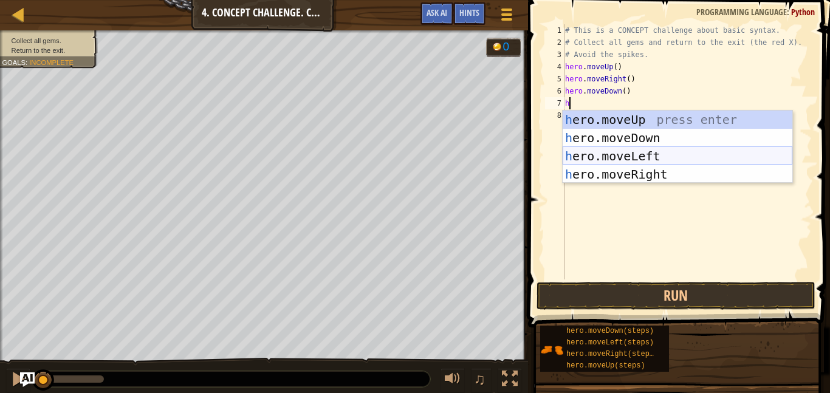
click at [623, 162] on div "h ero.moveUp press enter h ero.moveDown press enter h ero.moveLeft press enter …" at bounding box center [678, 165] width 230 height 109
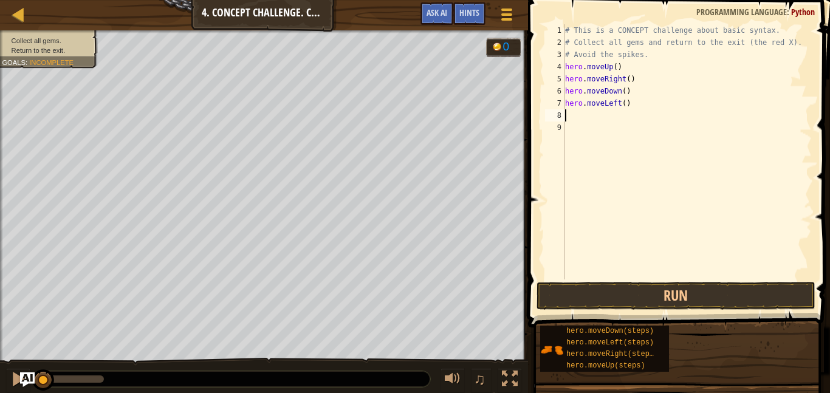
type textarea "\"
type textarea "h"
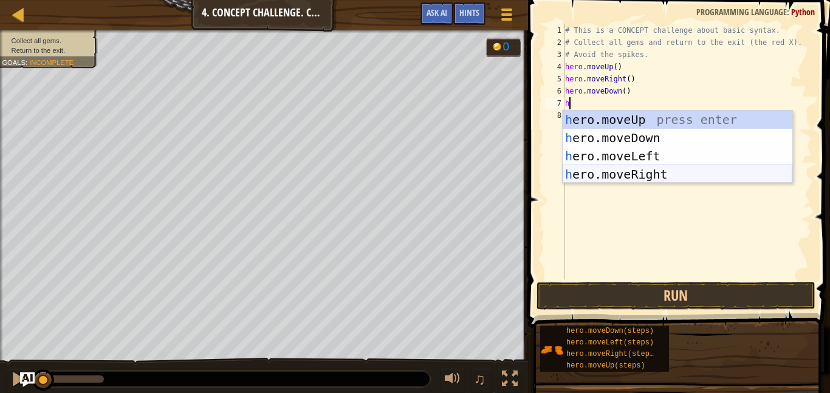
click at [623, 174] on div "h ero.moveUp press enter h ero.moveDown press enter h ero.moveLeft press enter …" at bounding box center [678, 165] width 230 height 109
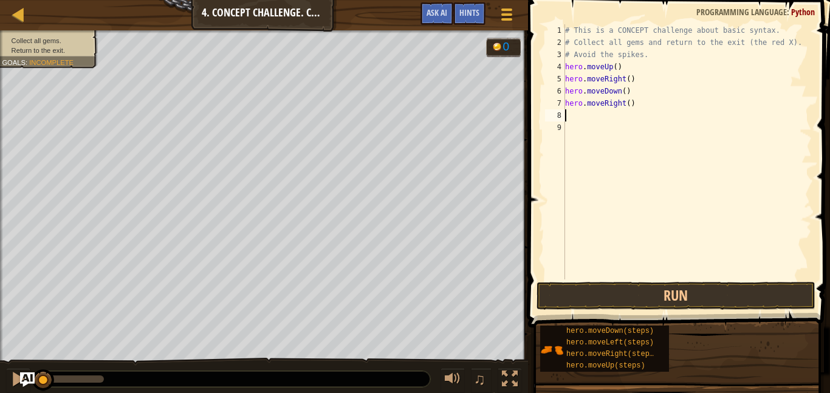
type textarea "h"
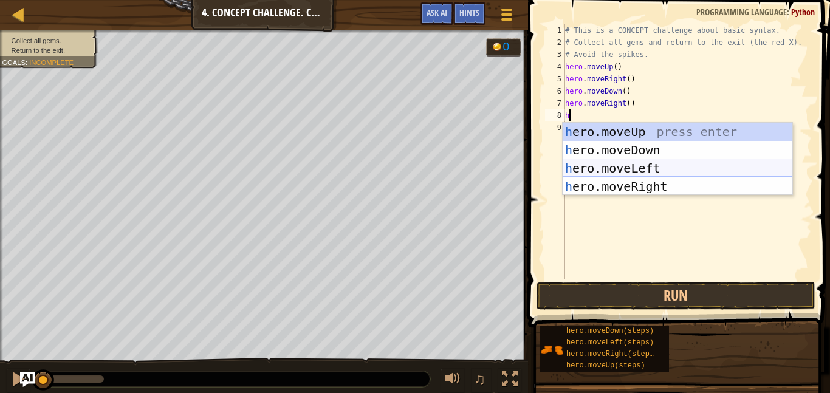
click at [622, 167] on div "h ero.moveUp press enter h ero.moveDown press enter h ero.moveLeft press enter …" at bounding box center [678, 177] width 230 height 109
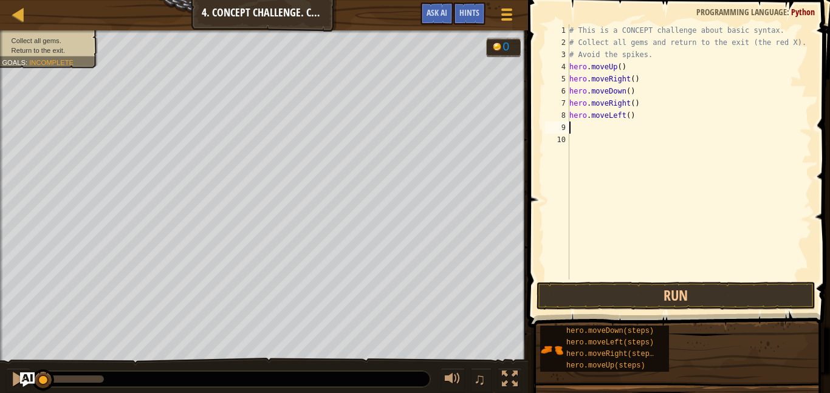
type textarea "h"
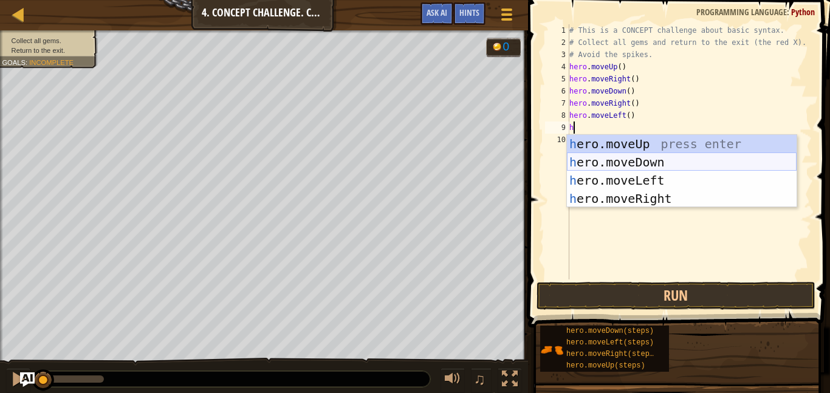
click at [625, 160] on div "h ero.moveUp press enter h ero.moveDown press enter h ero.moveLeft press enter …" at bounding box center [682, 189] width 230 height 109
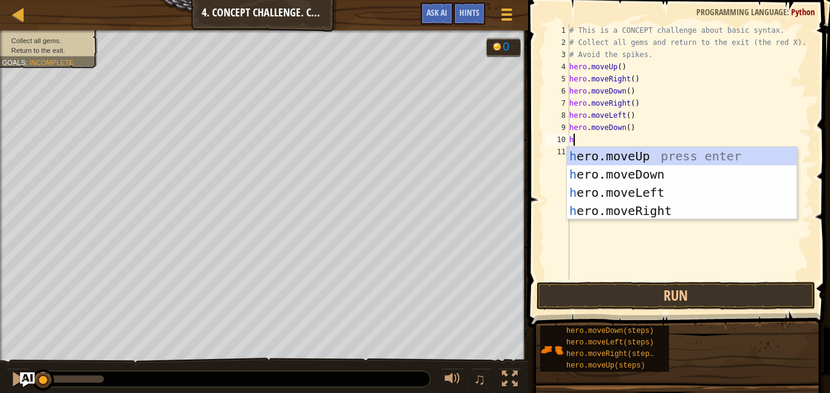
type textarea "h"
click at [619, 156] on div "h ero.moveUp press enter h ero.moveDown press enter h ero.moveLeft press enter …" at bounding box center [682, 201] width 230 height 109
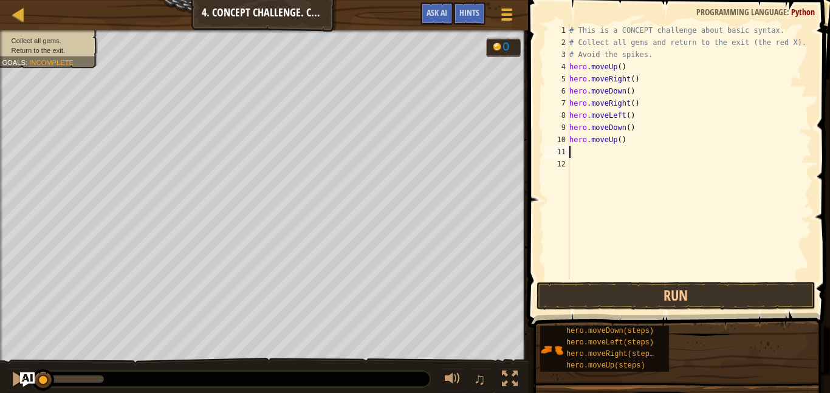
type textarea "h"
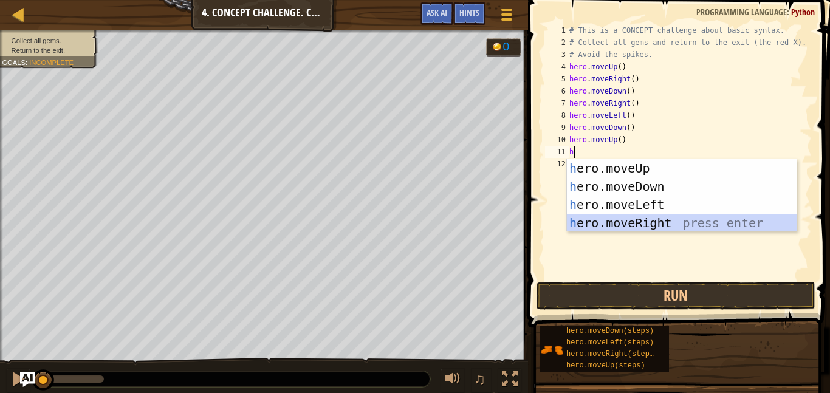
click at [616, 223] on div "h ero.moveUp press enter h ero.moveDown press enter h ero.moveLeft press enter …" at bounding box center [682, 213] width 230 height 109
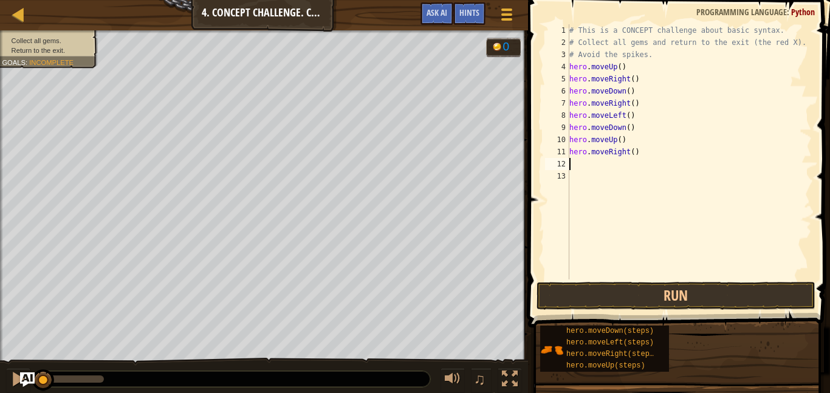
type textarea "h"
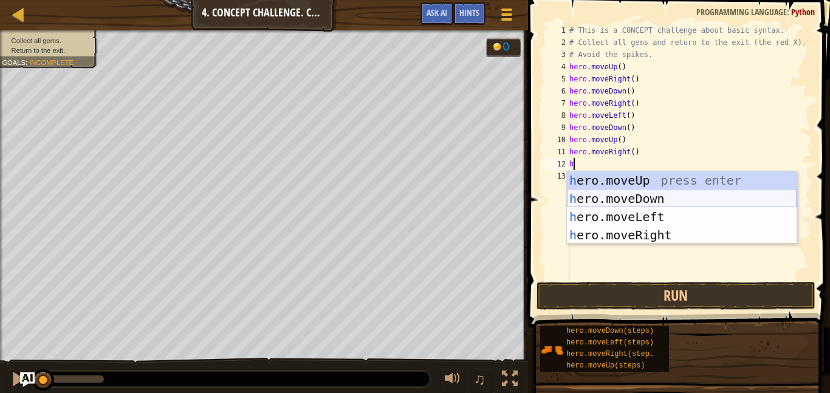
click at [634, 197] on div "h ero.moveUp press enter h ero.moveDown press enter h ero.moveLeft press enter …" at bounding box center [682, 225] width 230 height 109
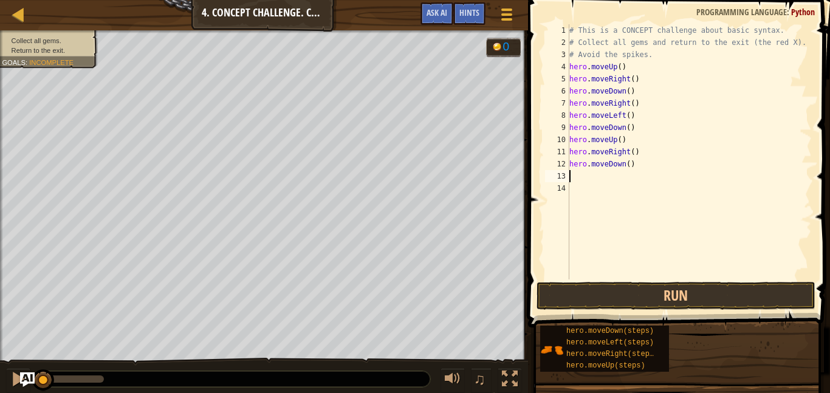
type textarea "h"
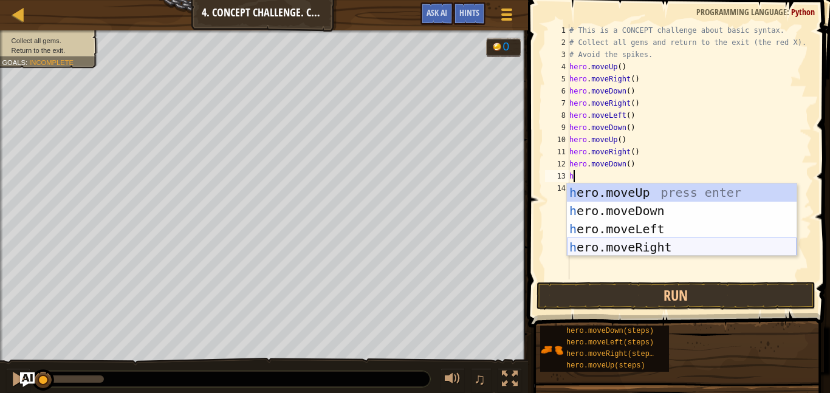
click at [636, 241] on div "h ero.moveUp press enter h ero.moveDown press enter h ero.moveLeft press enter …" at bounding box center [682, 238] width 230 height 109
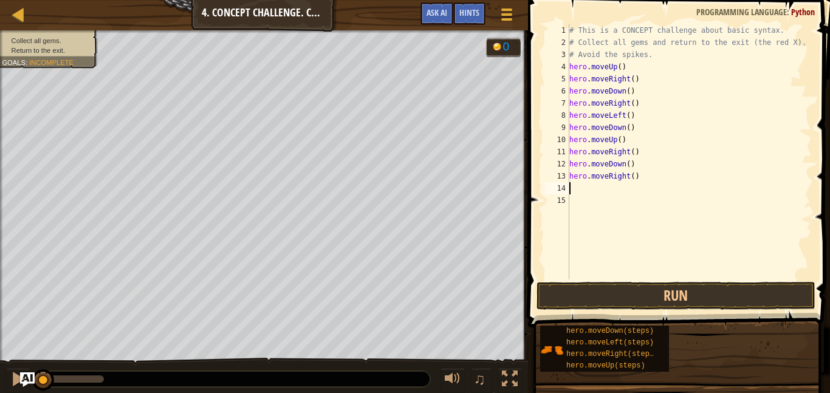
click at [639, 280] on span at bounding box center [680, 146] width 312 height 363
click at [639, 283] on button "Run" at bounding box center [676, 296] width 279 height 28
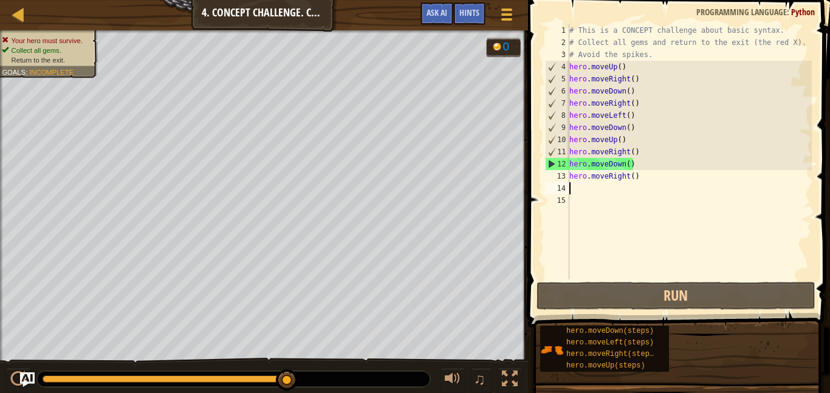
click at [650, 179] on div "# This is a CONCEPT challenge about basic syntax. # Collect all gems and return…" at bounding box center [689, 164] width 245 height 280
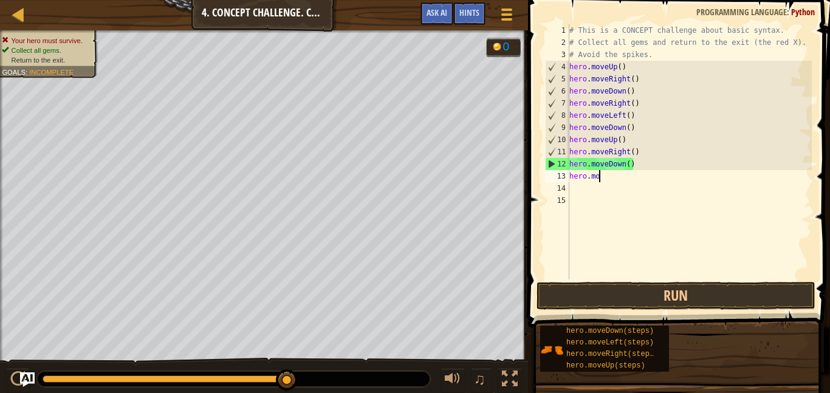
type textarea "h"
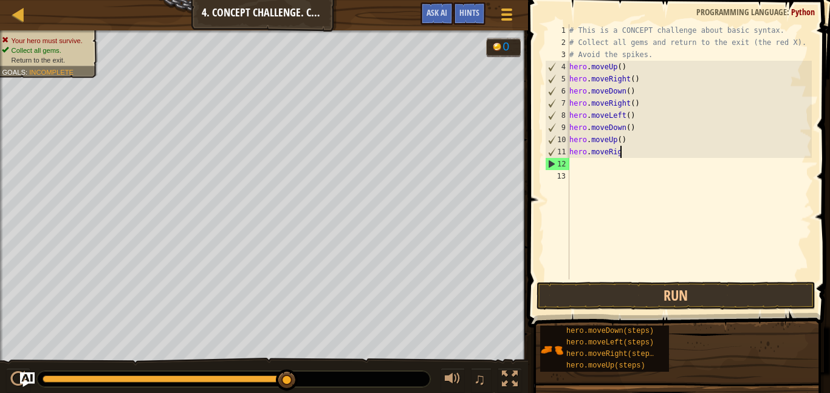
type textarea "h"
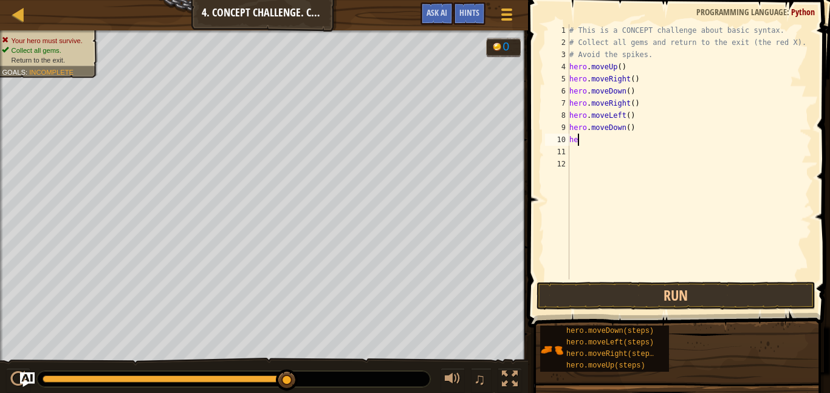
type textarea "h"
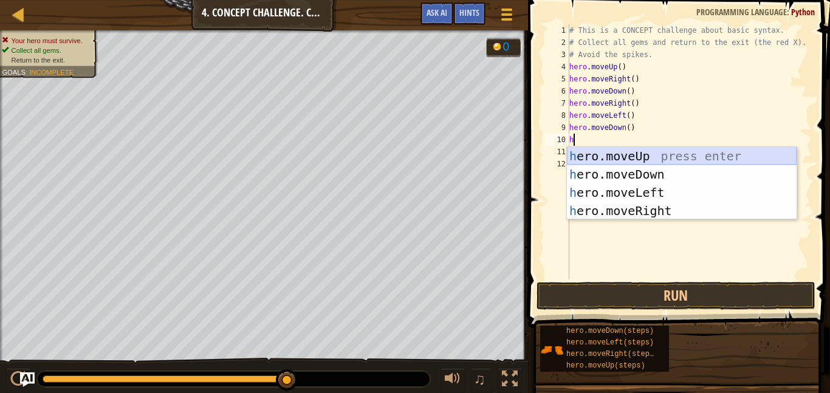
click at [624, 159] on div "h ero.moveUp press enter h ero.moveDown press enter h ero.moveLeft press enter …" at bounding box center [682, 201] width 230 height 109
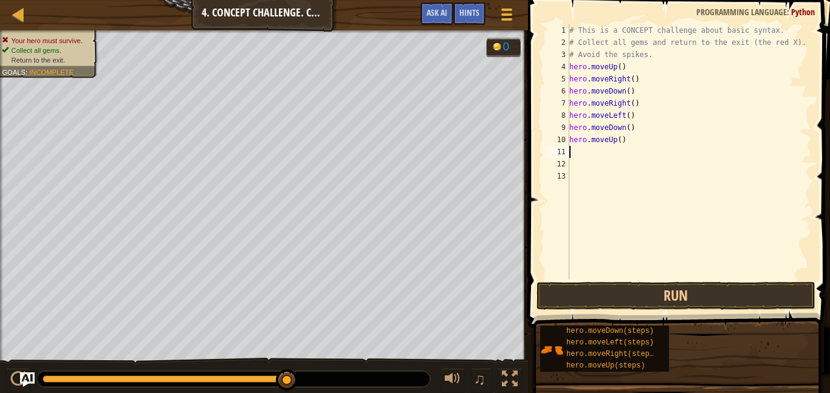
type textarea "h"
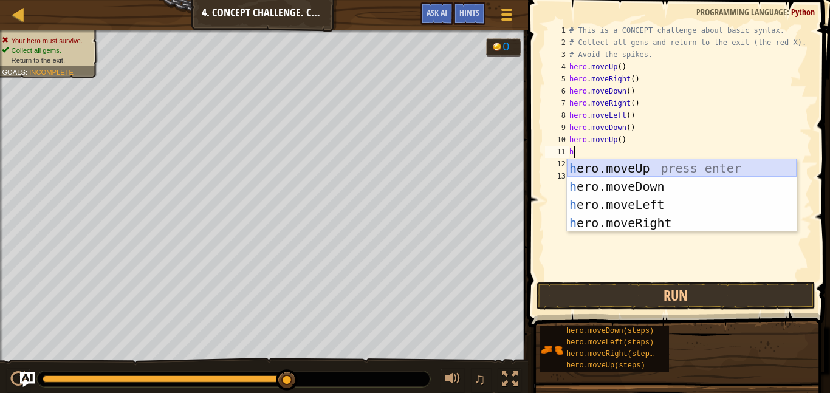
click at [611, 172] on div "h ero.moveUp press enter h ero.moveDown press enter h ero.moveLeft press enter …" at bounding box center [682, 213] width 230 height 109
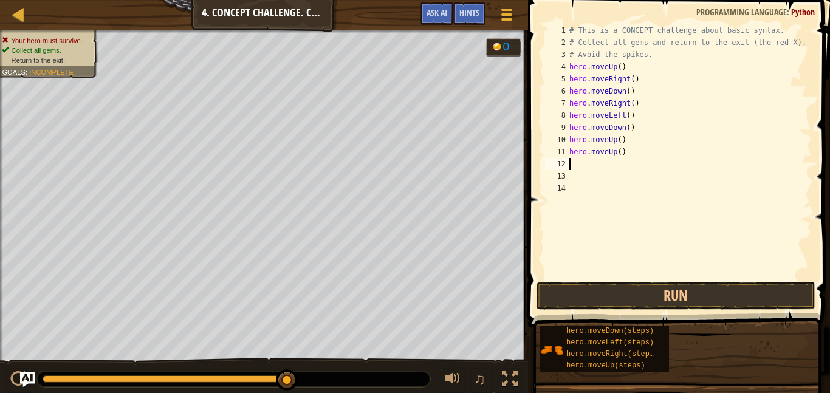
type textarea "h"
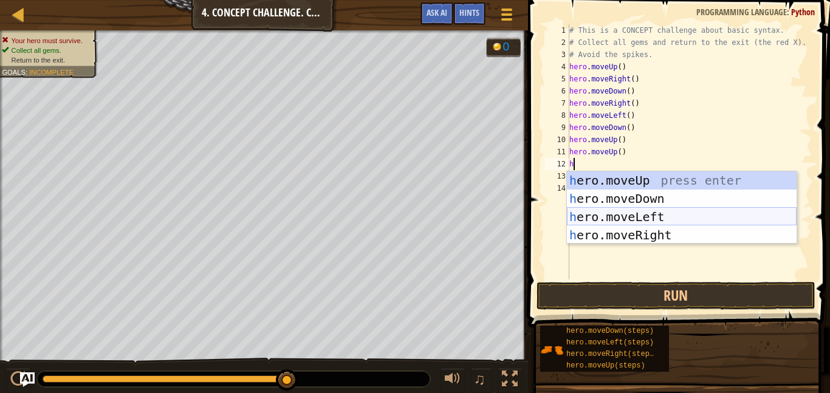
click at [611, 214] on div "h ero.moveUp press enter h ero.moveDown press enter h ero.moveLeft press enter …" at bounding box center [682, 225] width 230 height 109
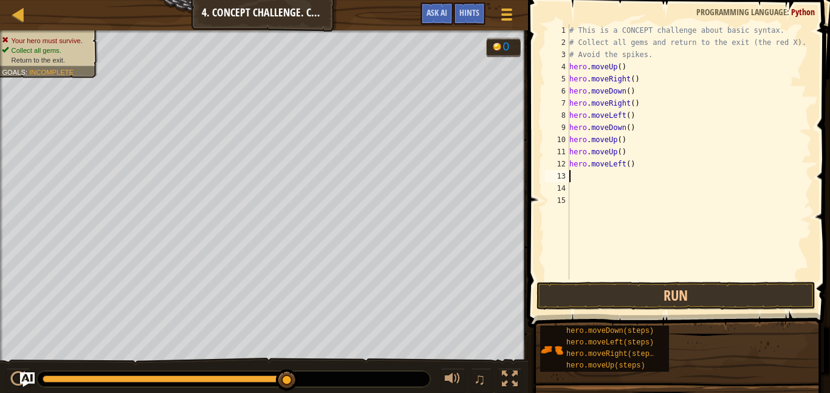
type textarea "h"
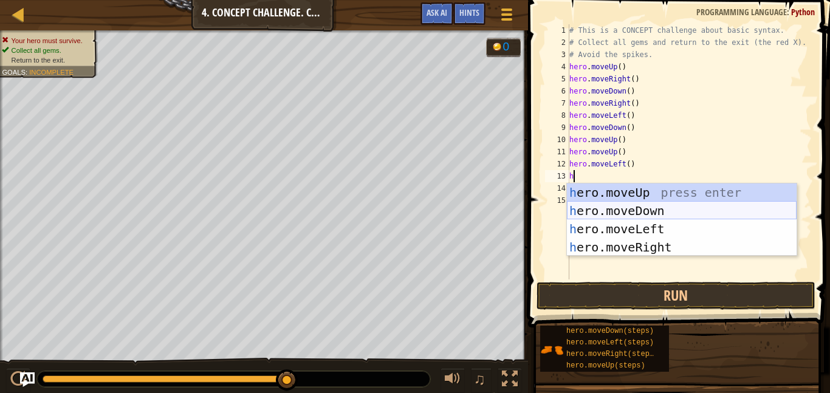
click at [625, 209] on div "h ero.moveUp press enter h ero.moveDown press enter h ero.moveLeft press enter …" at bounding box center [682, 238] width 230 height 109
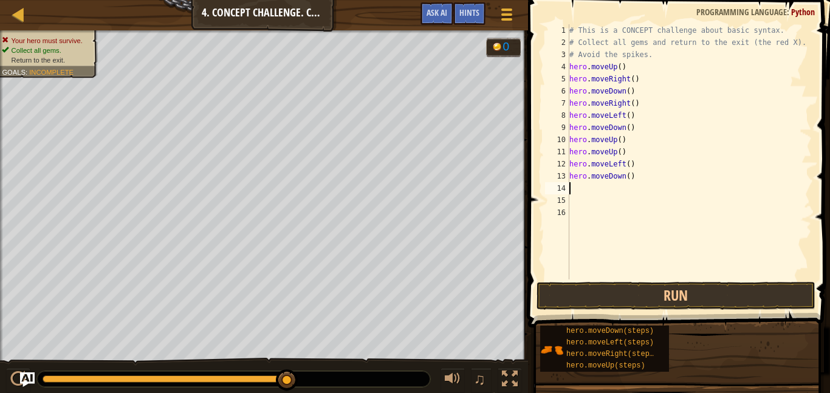
type textarea "h"
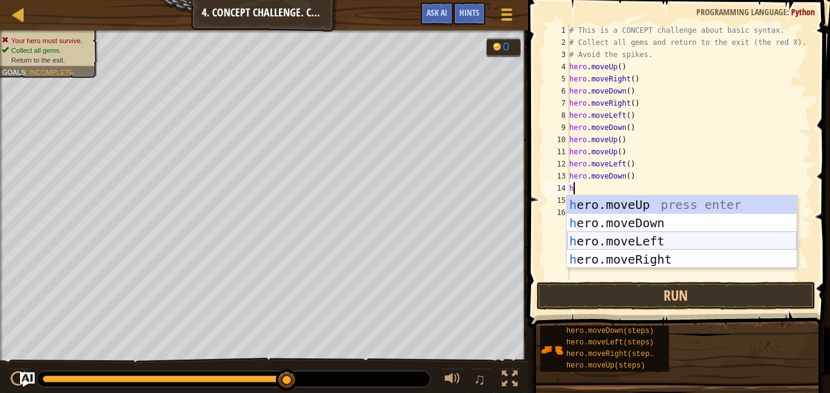
click at [610, 239] on div "h ero.moveUp press enter h ero.moveDown press enter h ero.moveLeft press enter …" at bounding box center [682, 250] width 230 height 109
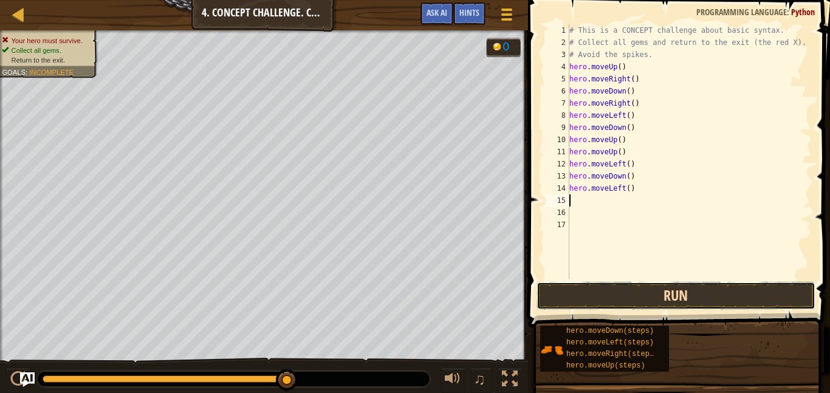
click at [613, 292] on button "Run" at bounding box center [676, 296] width 279 height 28
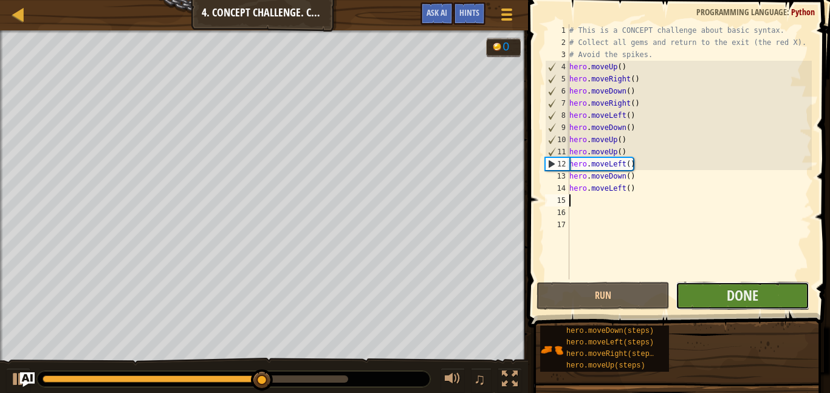
click at [714, 300] on button "Done" at bounding box center [742, 296] width 133 height 28
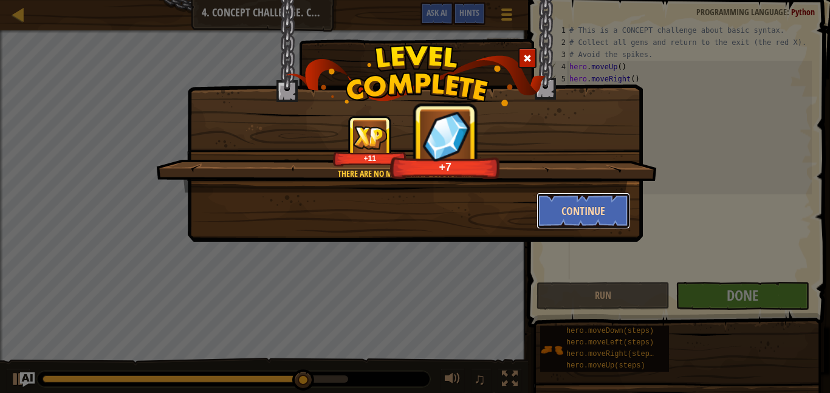
click at [583, 212] on button "Continue" at bounding box center [584, 211] width 94 height 36
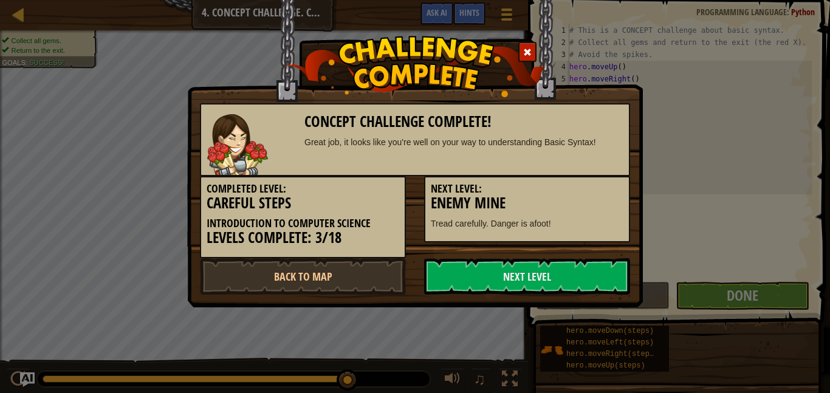
click at [622, 250] on div "Completed Level: Careful Steps Introduction to Computer Science Levels Complete…" at bounding box center [415, 217] width 448 height 82
click at [577, 286] on link "Next Level" at bounding box center [527, 276] width 206 height 36
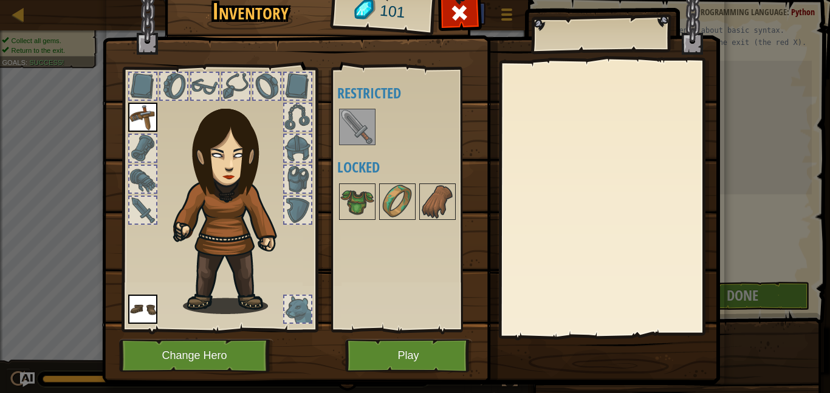
click at [363, 137] on img at bounding box center [357, 127] width 34 height 34
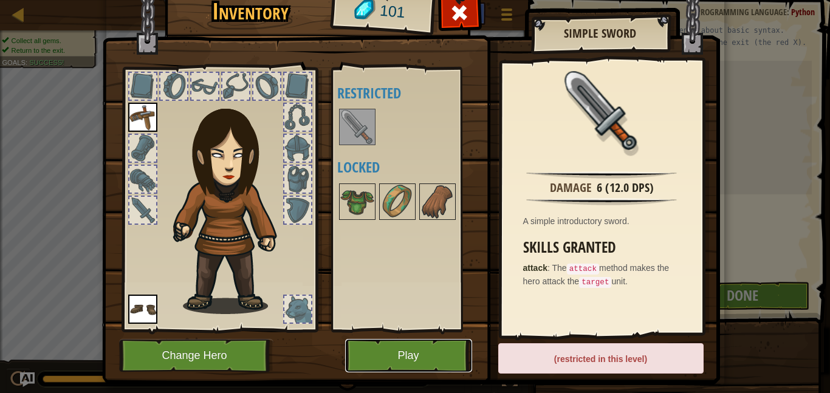
click at [457, 352] on button "Play" at bounding box center [408, 355] width 127 height 33
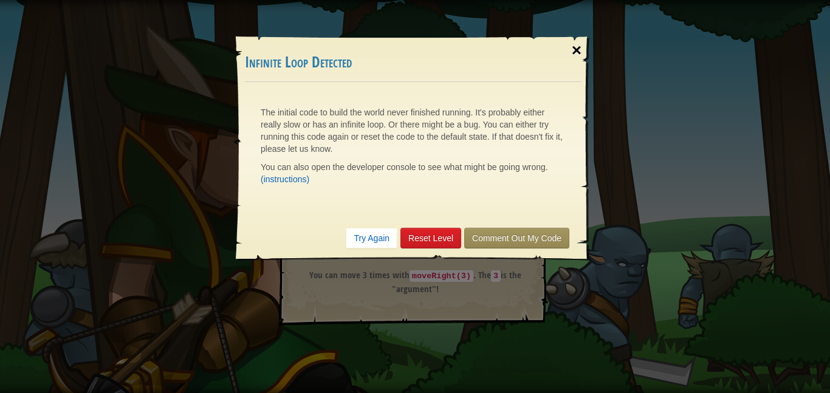
click at [572, 47] on div "×" at bounding box center [577, 50] width 28 height 35
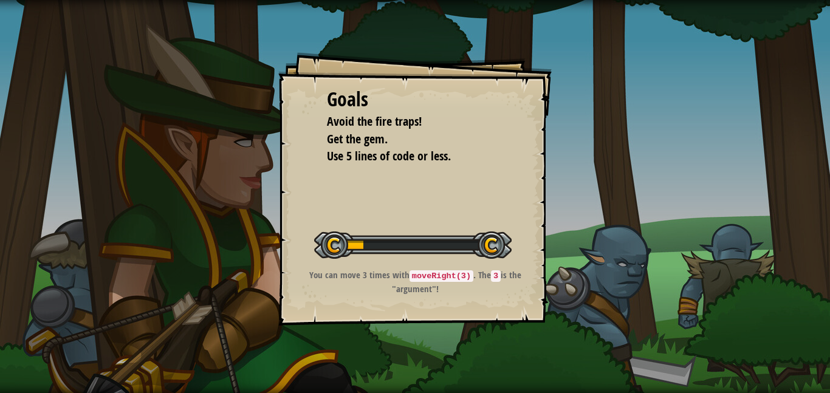
click at [427, 233] on div at bounding box center [412, 245] width 197 height 27
click at [524, 255] on div "Goals Avoid the fire traps! Get the gem. Use 5 lines of code or less. Start Lev…" at bounding box center [414, 188] width 273 height 273
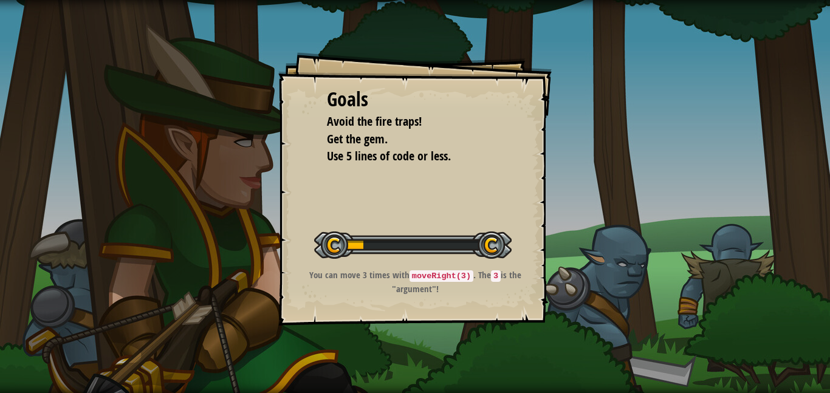
click at [524, 255] on div "Goals Avoid the fire traps! Get the gem. Use 5 lines of code or less. Start Lev…" at bounding box center [414, 188] width 273 height 273
click at [491, 249] on div at bounding box center [412, 245] width 197 height 27
drag, startPoint x: 389, startPoint y: 245, endPoint x: 408, endPoint y: 251, distance: 19.6
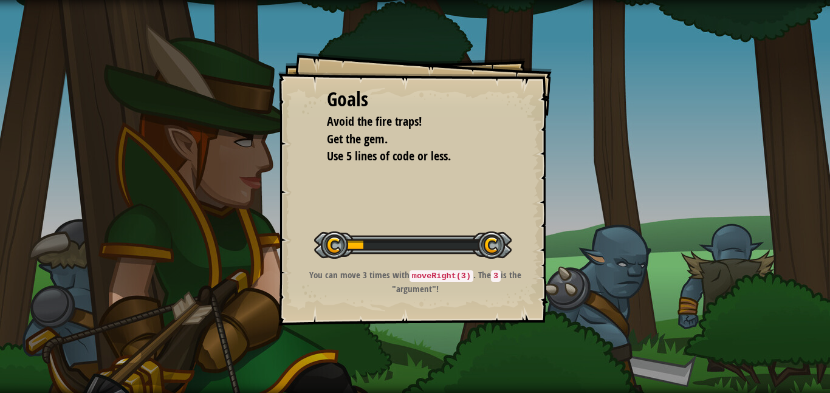
click at [408, 251] on div at bounding box center [412, 245] width 197 height 27
click at [490, 239] on div at bounding box center [412, 245] width 197 height 27
